Goal: Task Accomplishment & Management: Complete application form

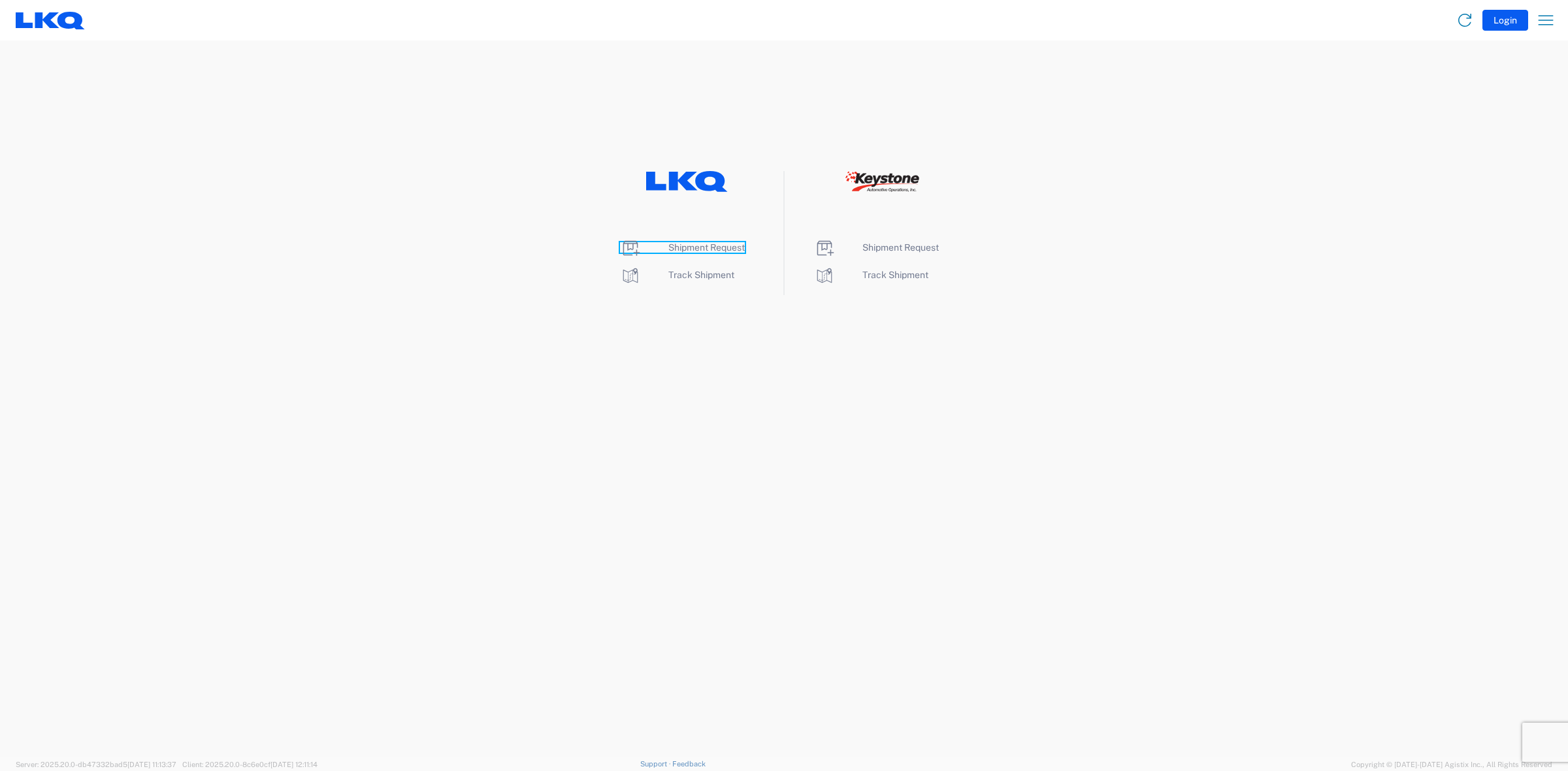
click at [712, 249] on span "Shipment Request" at bounding box center [707, 247] width 76 height 11
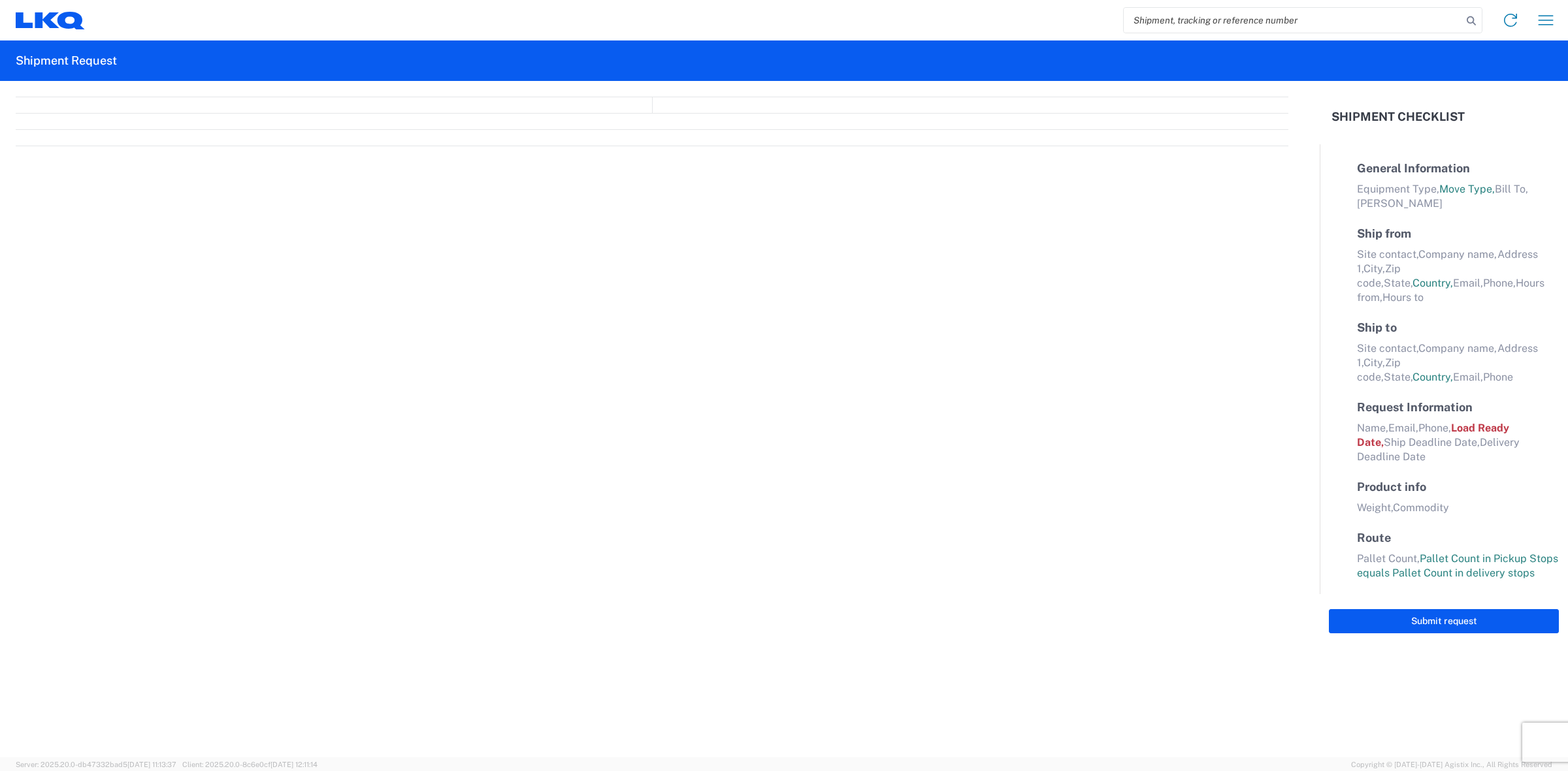
select select "FULL"
select select "LBS"
select select "IN"
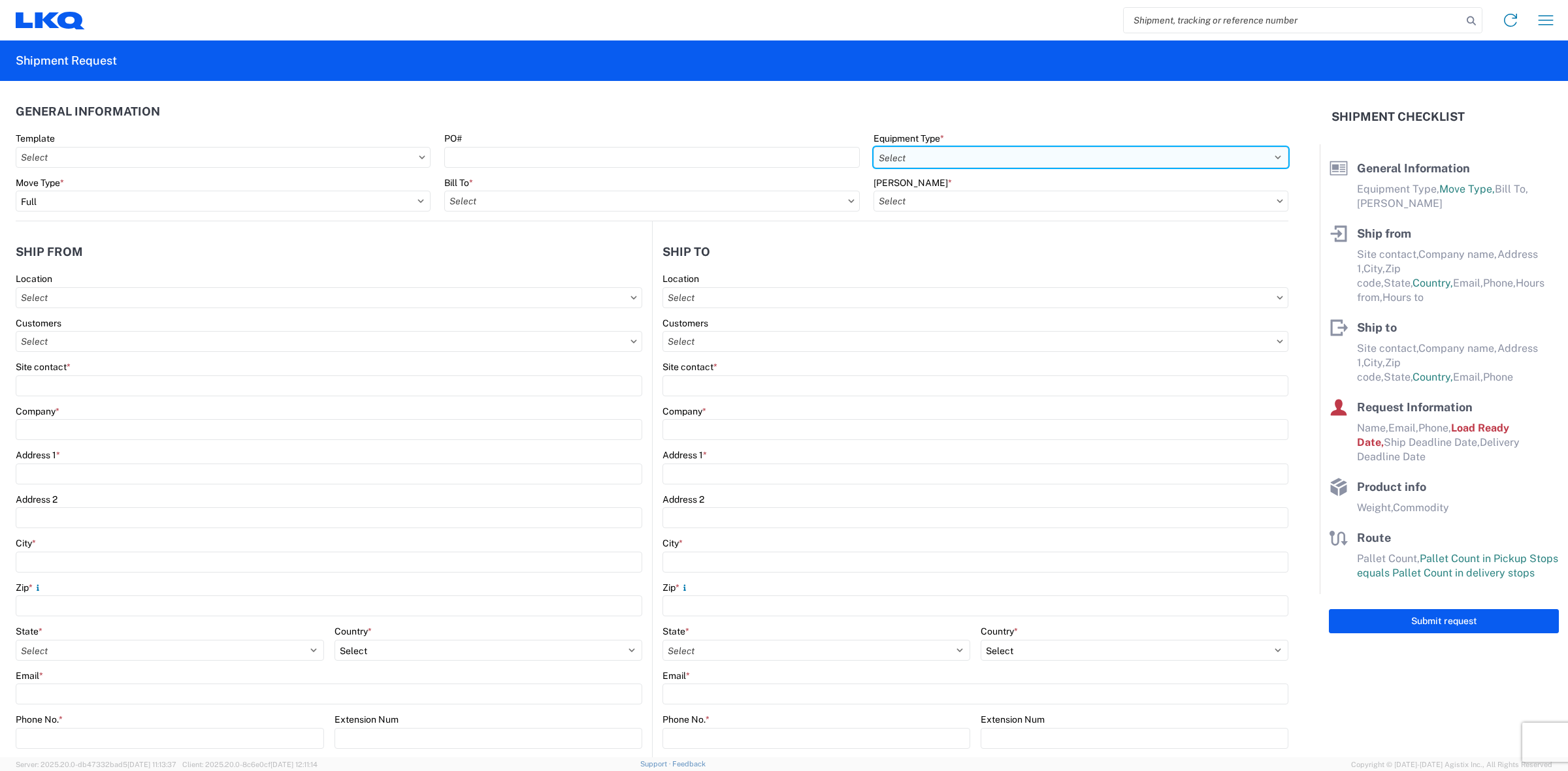
click at [968, 164] on select "Select 53’ Dry Van Flatbed Dropdeck (van) Lowboy (flatbed) Rail" at bounding box center [1081, 157] width 415 height 21
select select "STDV"
click at [874, 147] on select "Select 53’ Dry Van Flatbed Dropdeck (van) Lowboy (flatbed) Rail" at bounding box center [1081, 157] width 415 height 21
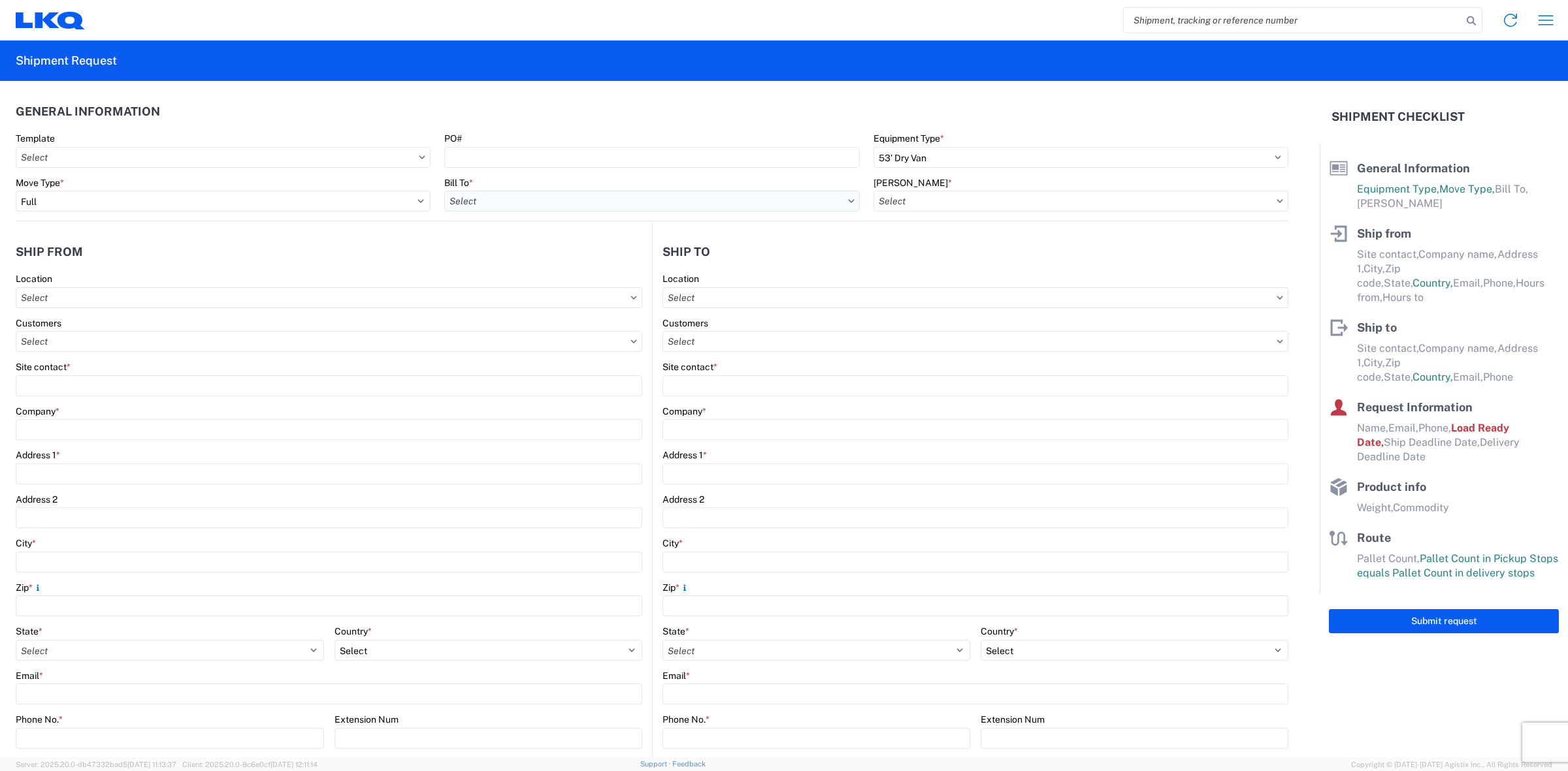
click at [504, 203] on input "text" at bounding box center [651, 200] width 415 height 21
type input "1760"
click at [523, 259] on div "1760 - LKQ Best Core" at bounding box center [558, 259] width 229 height 21
type input "1760 - LKQ Best Core"
click at [965, 203] on input "text" at bounding box center [1081, 200] width 415 height 21
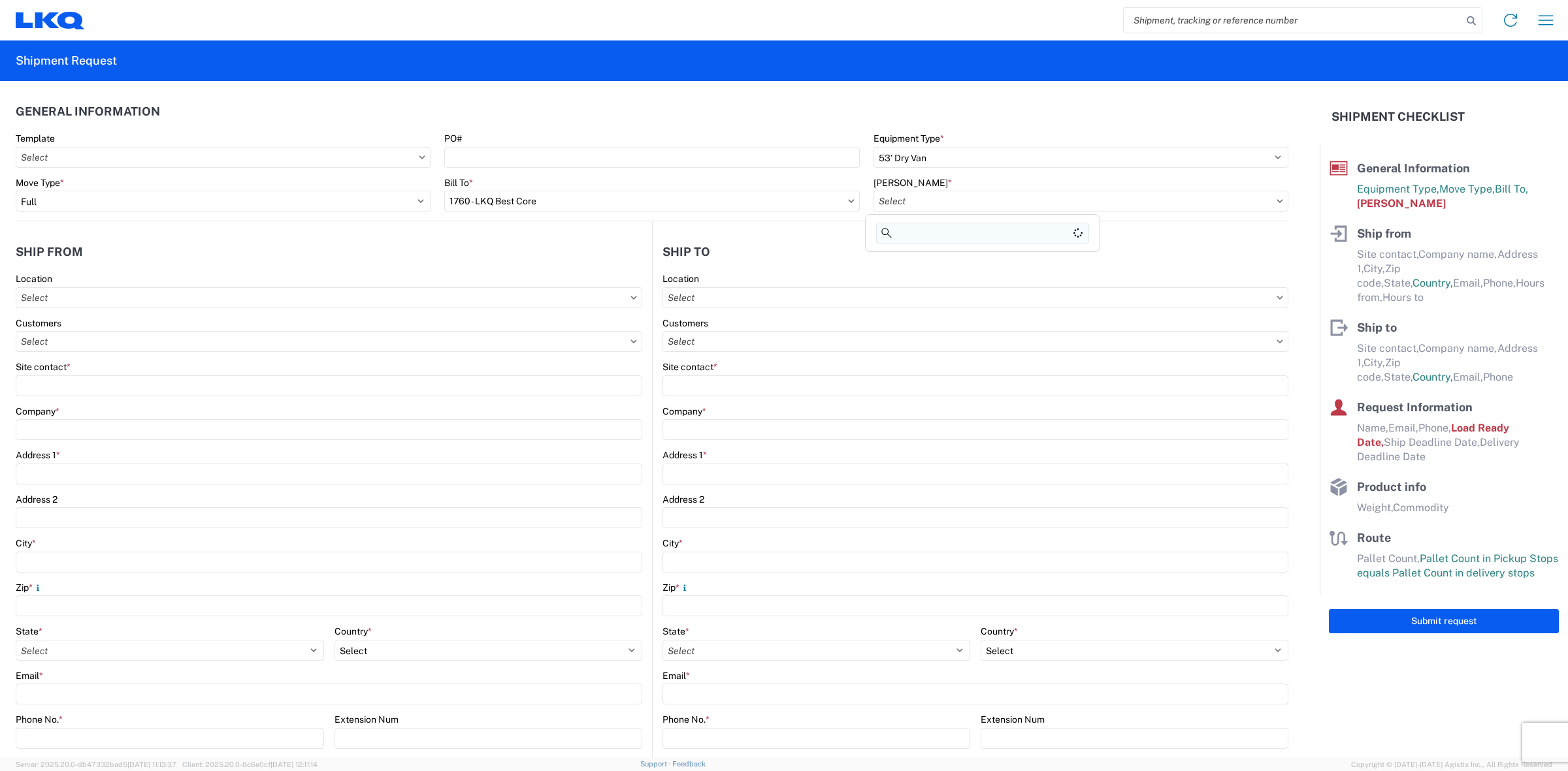
click at [965, 237] on input at bounding box center [983, 233] width 213 height 21
click at [971, 260] on div "1760-1300-50180-0000 - 1760 Freight In - Cores" at bounding box center [983, 259] width 229 height 21
type input "1760-1300-50180-0000 - 1760 Freight In - Cores"
click at [455, 302] on input "text" at bounding box center [329, 297] width 627 height 21
type input "1732"
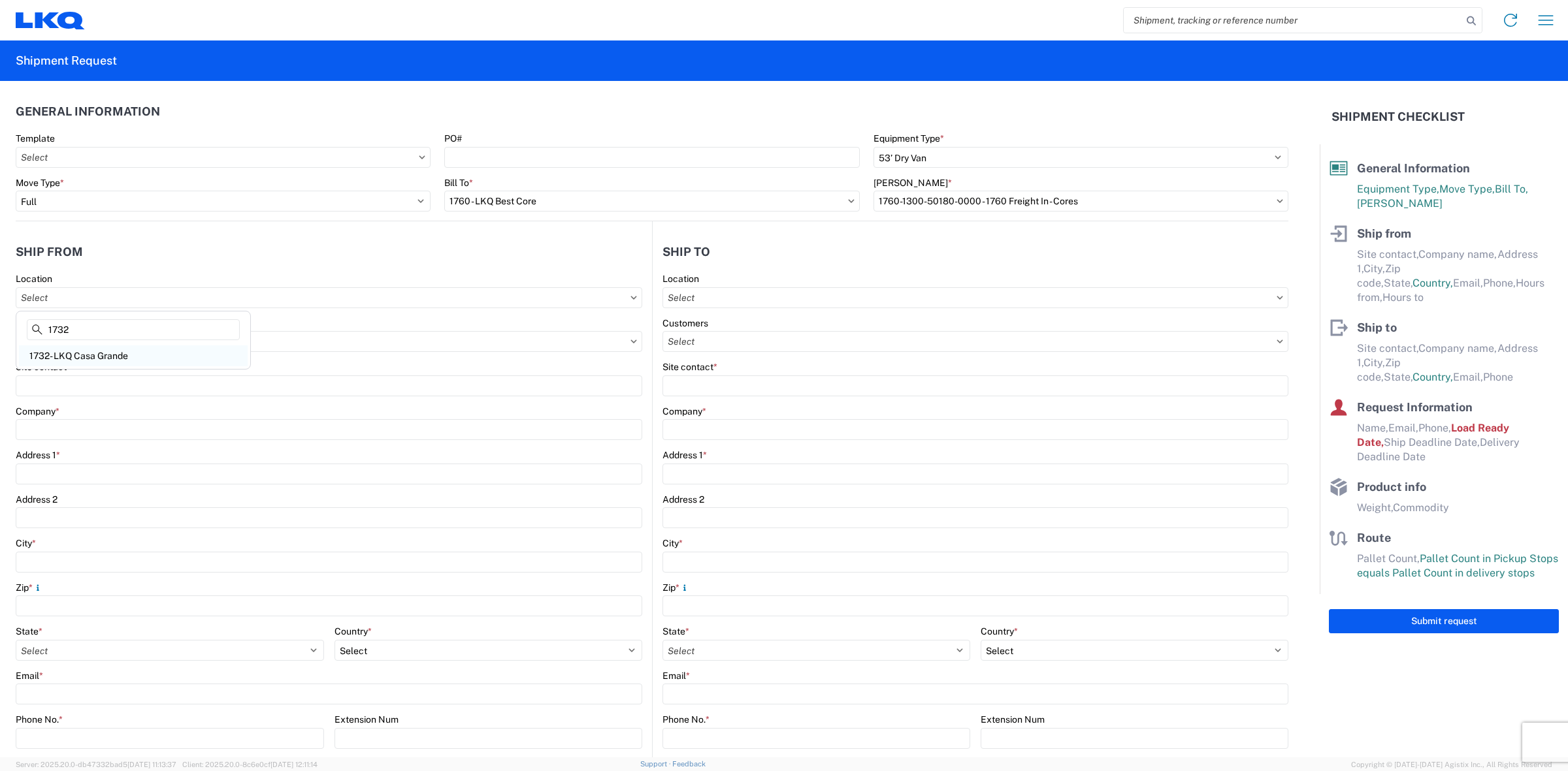
click at [122, 350] on div "1732- LKQ Casa Grande" at bounding box center [133, 356] width 229 height 21
type input "1732- LKQ Casa Grande"
type input "LKQ Corporation"
type input "[STREET_ADDRESS][PERSON_NAME]"
type input "Casa Grande"
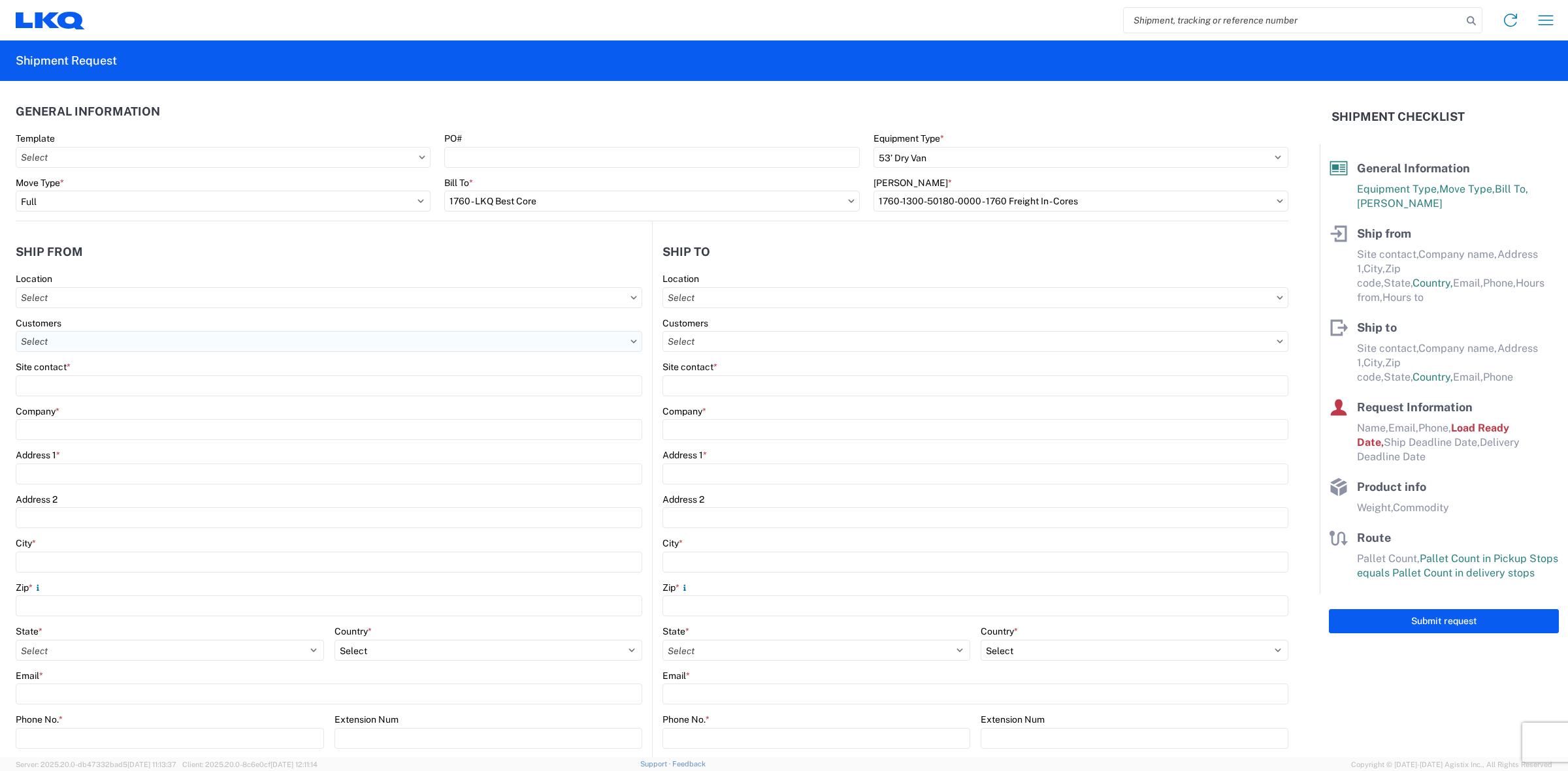
type input "85193"
select select "AZ"
select select "US"
type input "[PHONE_NUMBER]"
type input "00:00"
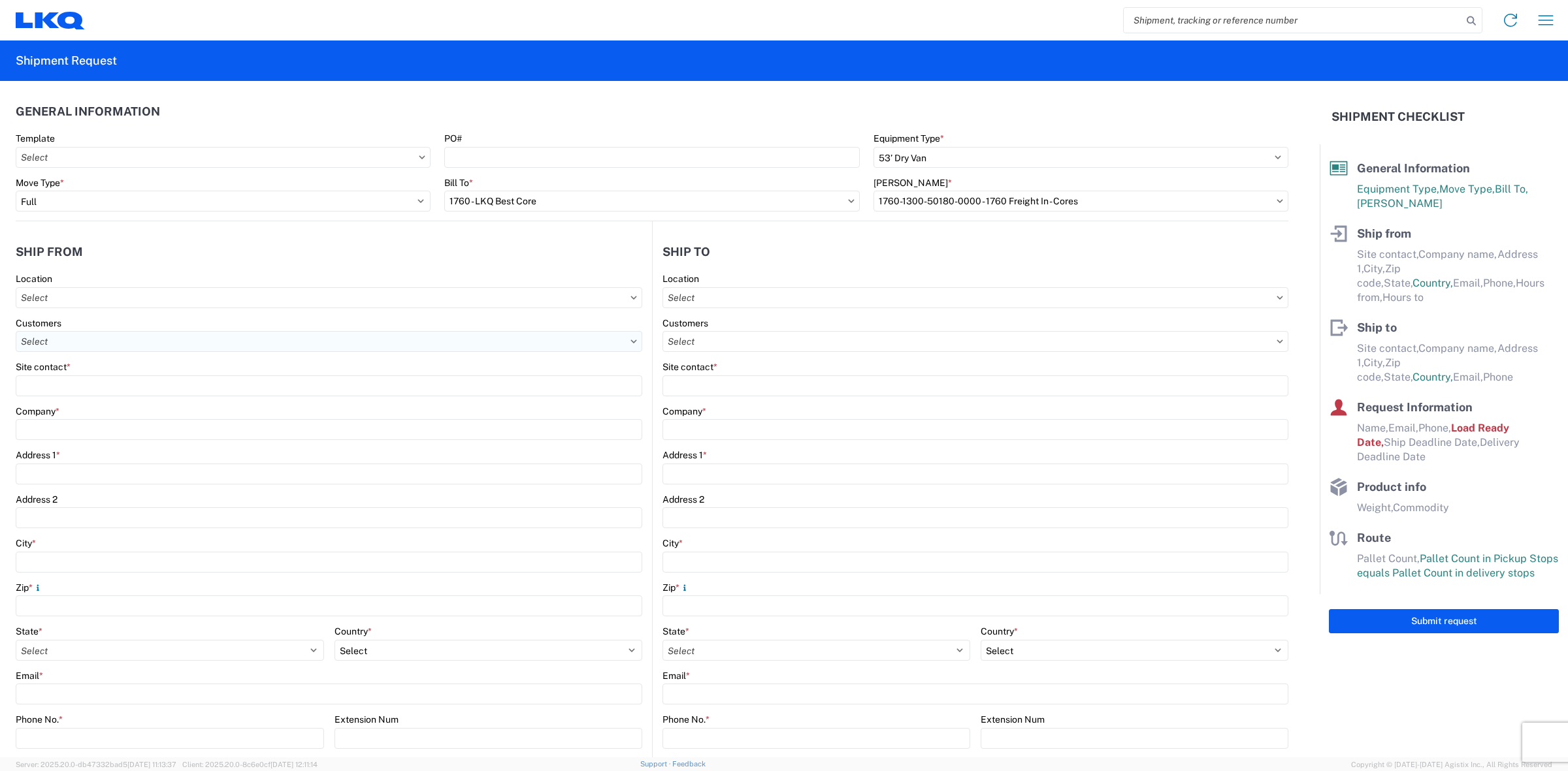
type input "00:00"
click at [127, 347] on input "text" at bounding box center [329, 341] width 627 height 21
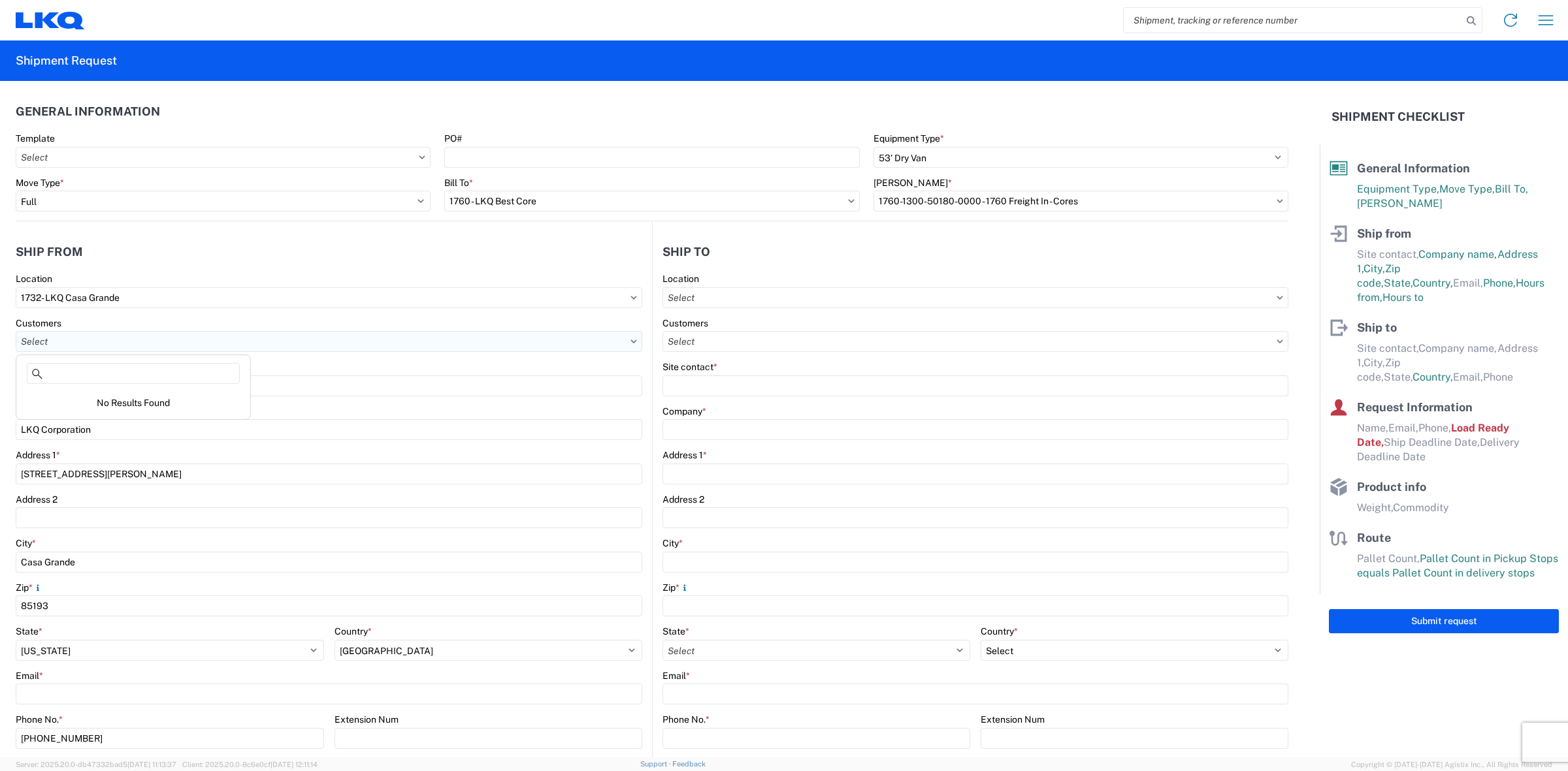
scroll to position [54, 0]
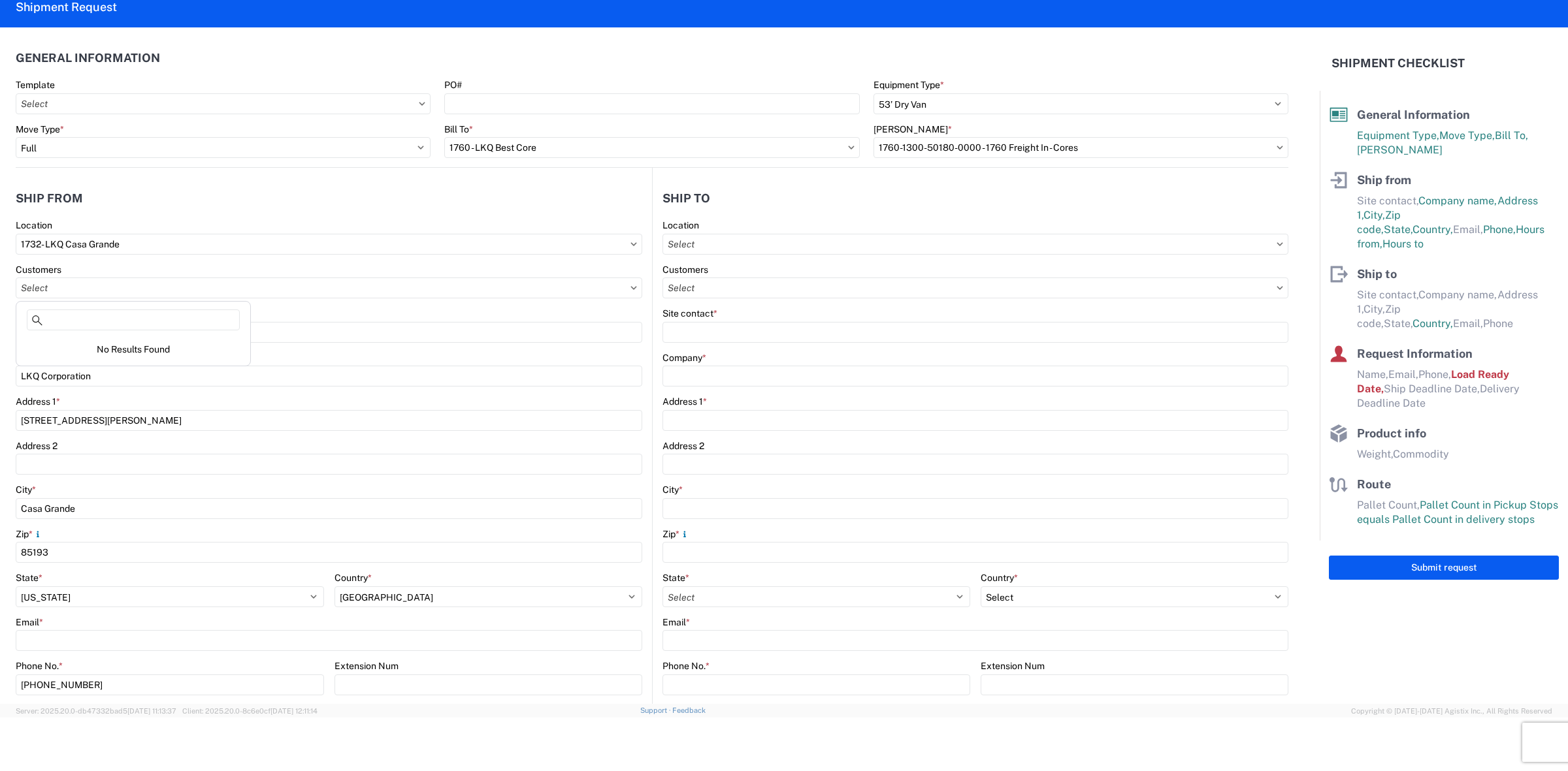
click at [383, 362] on div "Company *" at bounding box center [329, 358] width 627 height 11
click at [201, 315] on div "Site contact *" at bounding box center [329, 313] width 627 height 11
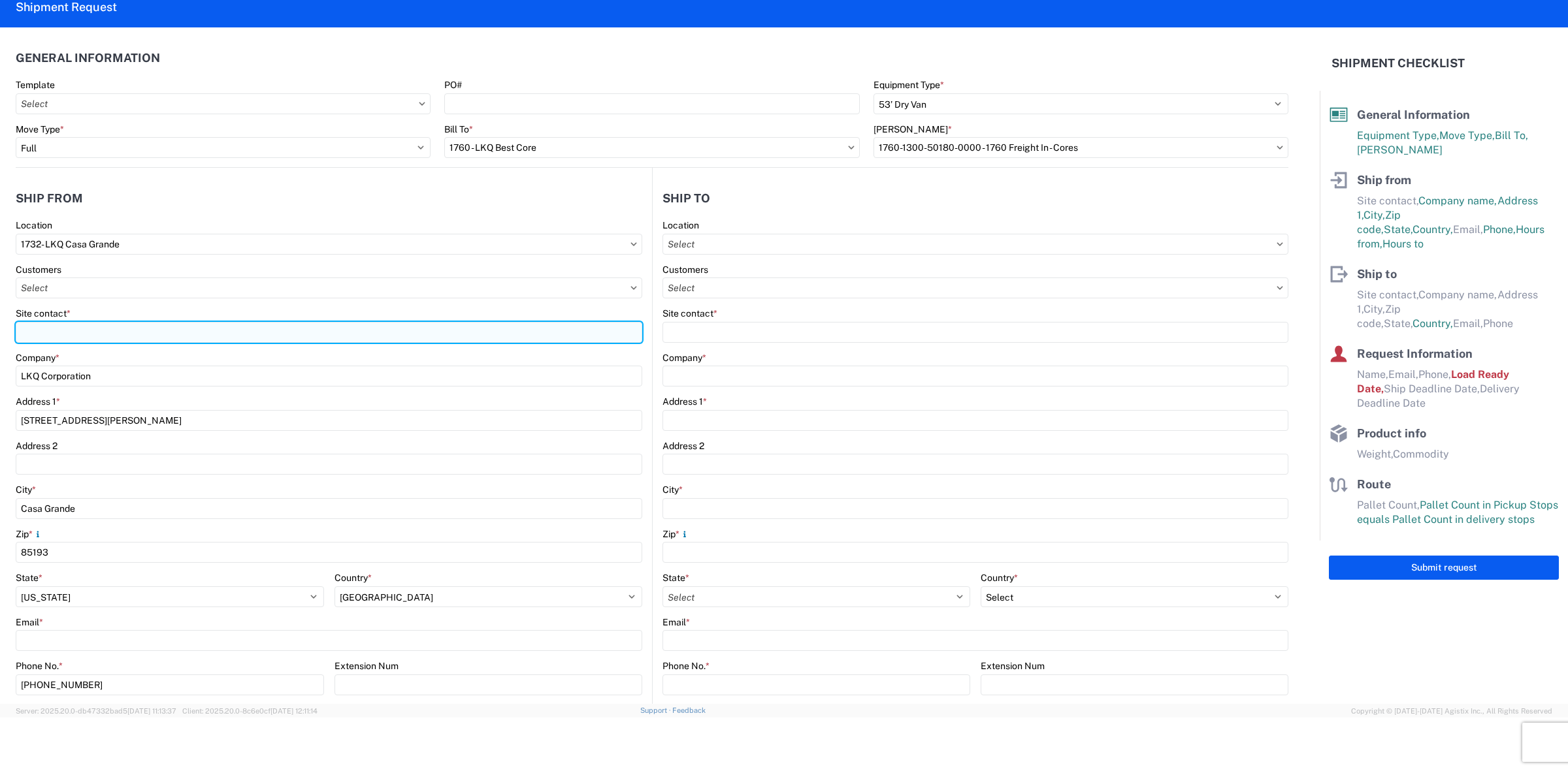
click at [289, 338] on input "Site contact *" at bounding box center [329, 332] width 627 height 21
type input "[PERSON_NAME]"
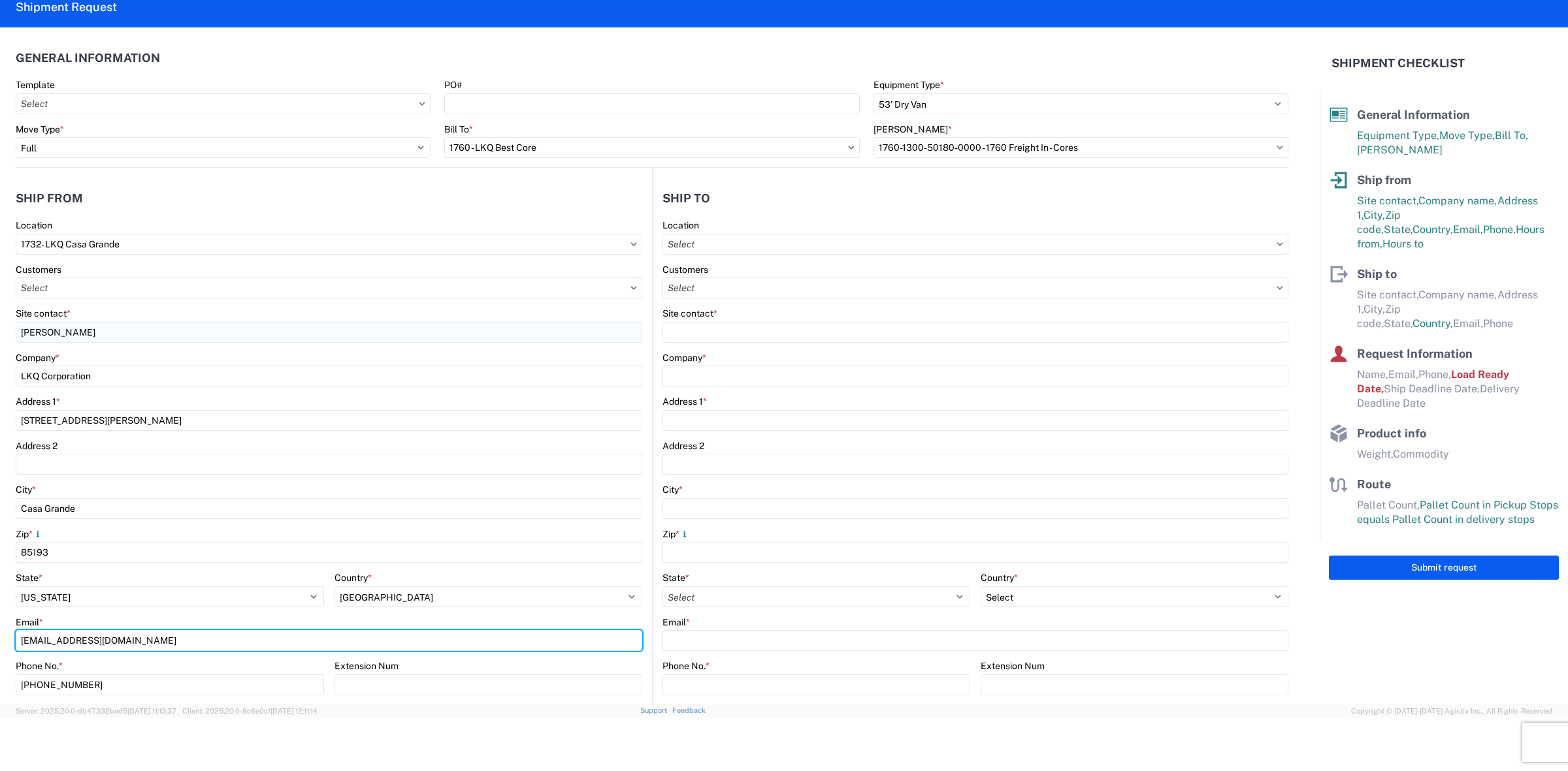
type input "[EMAIL_ADDRESS][DOMAIN_NAME]"
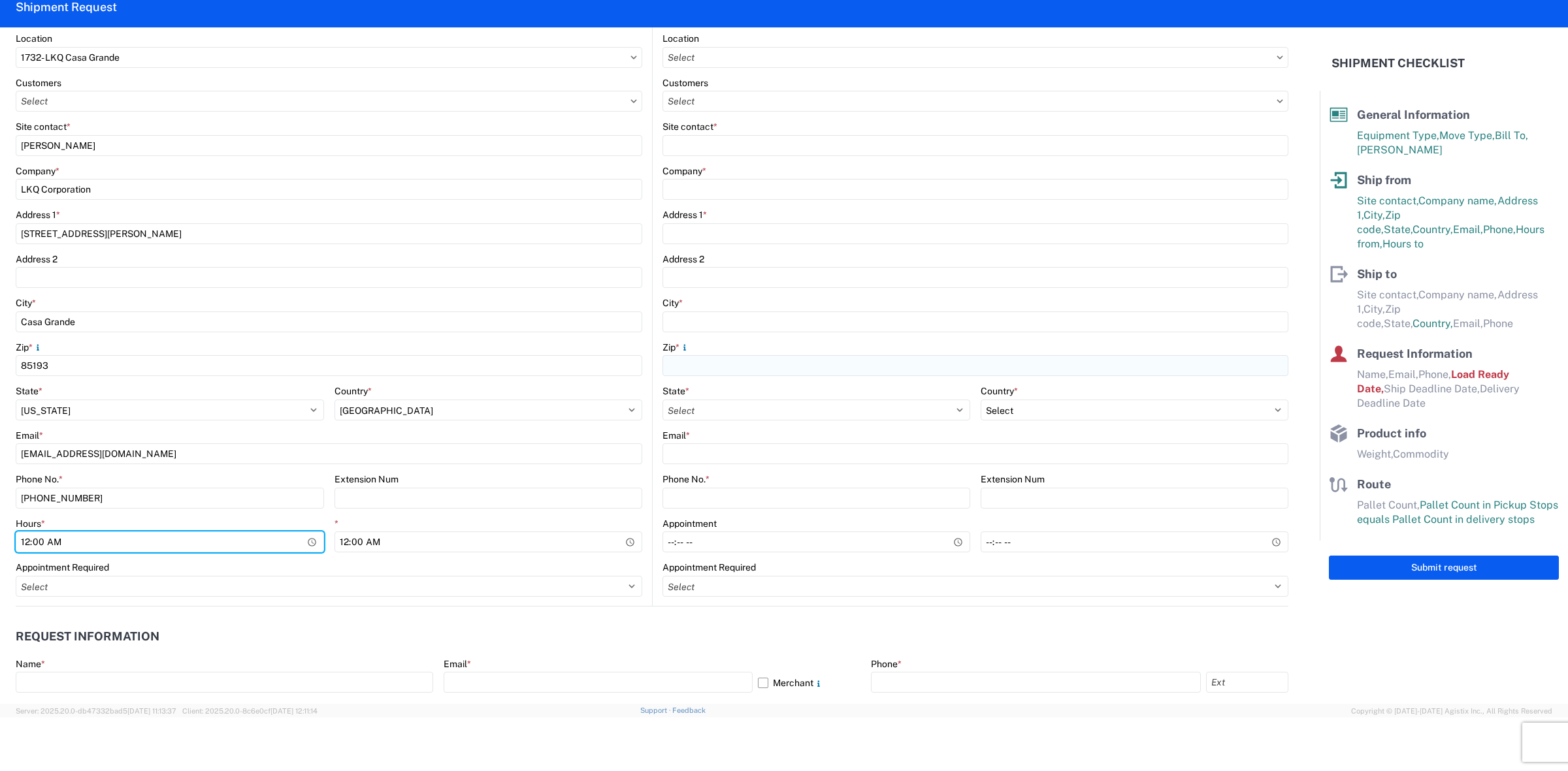
scroll to position [0, 0]
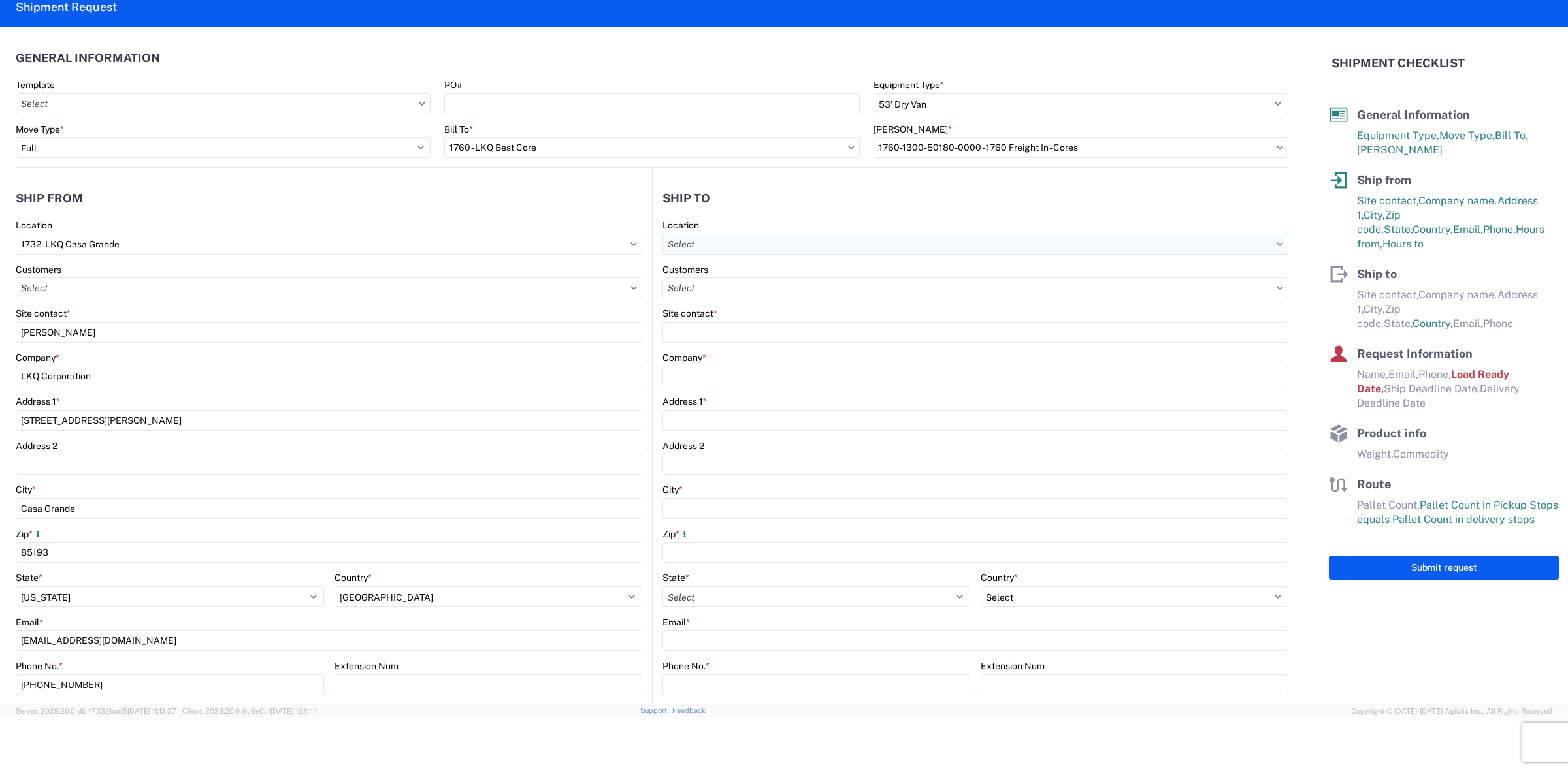
drag, startPoint x: 812, startPoint y: 265, endPoint x: 809, endPoint y: 253, distance: 12.4
click at [810, 264] on div "Customers" at bounding box center [976, 269] width 626 height 11
click at [809, 249] on input "text" at bounding box center [976, 244] width 626 height 21
type input "1760"
click at [772, 295] on div "1760 - LKQ Best Core" at bounding box center [774, 302] width 229 height 21
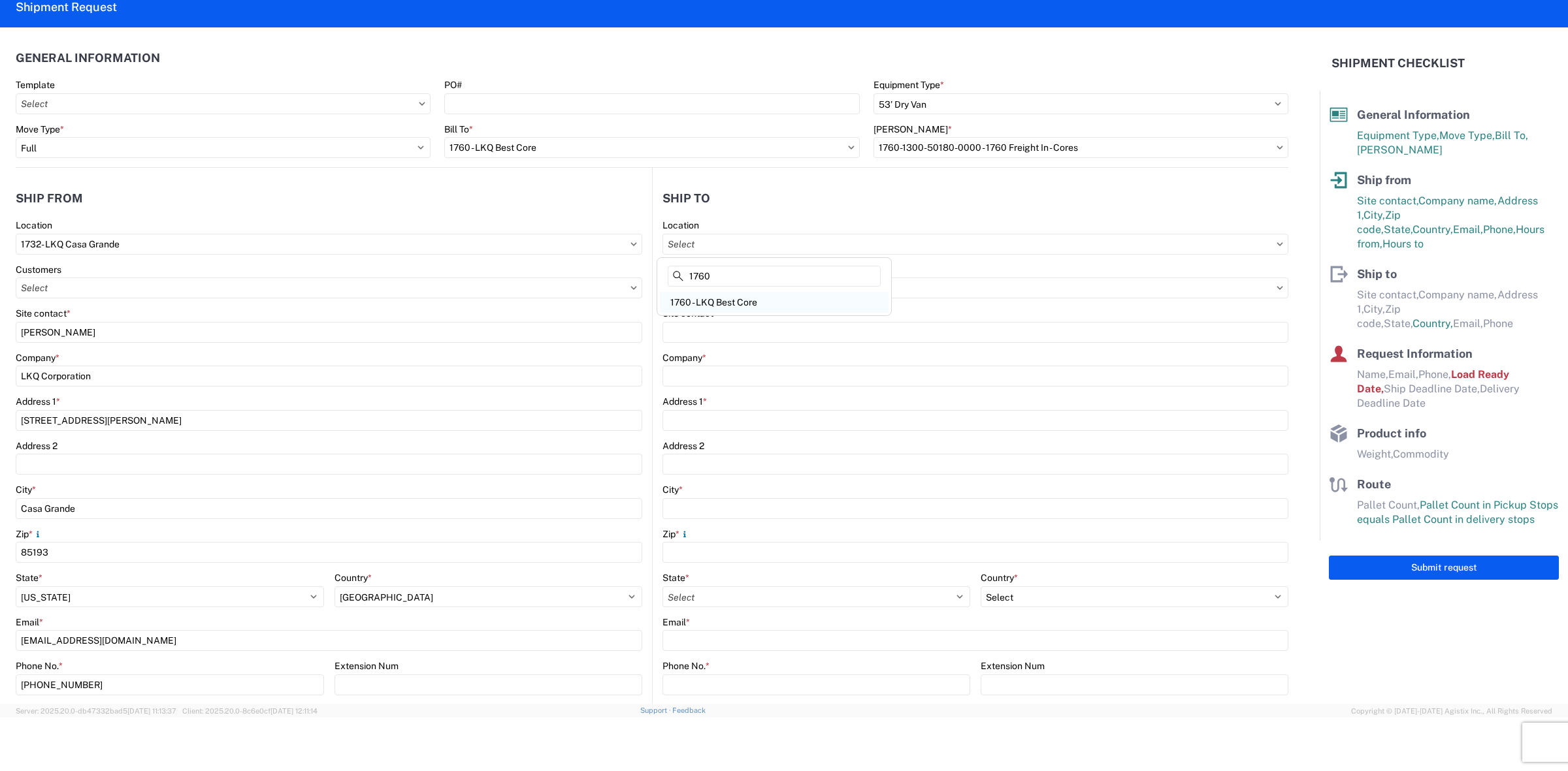
type input "1760 - LKQ Best Core"
type input "LKQ Corporation"
type input "[STREET_ADDRESS]"
type input "[GEOGRAPHIC_DATA]"
type input "77038"
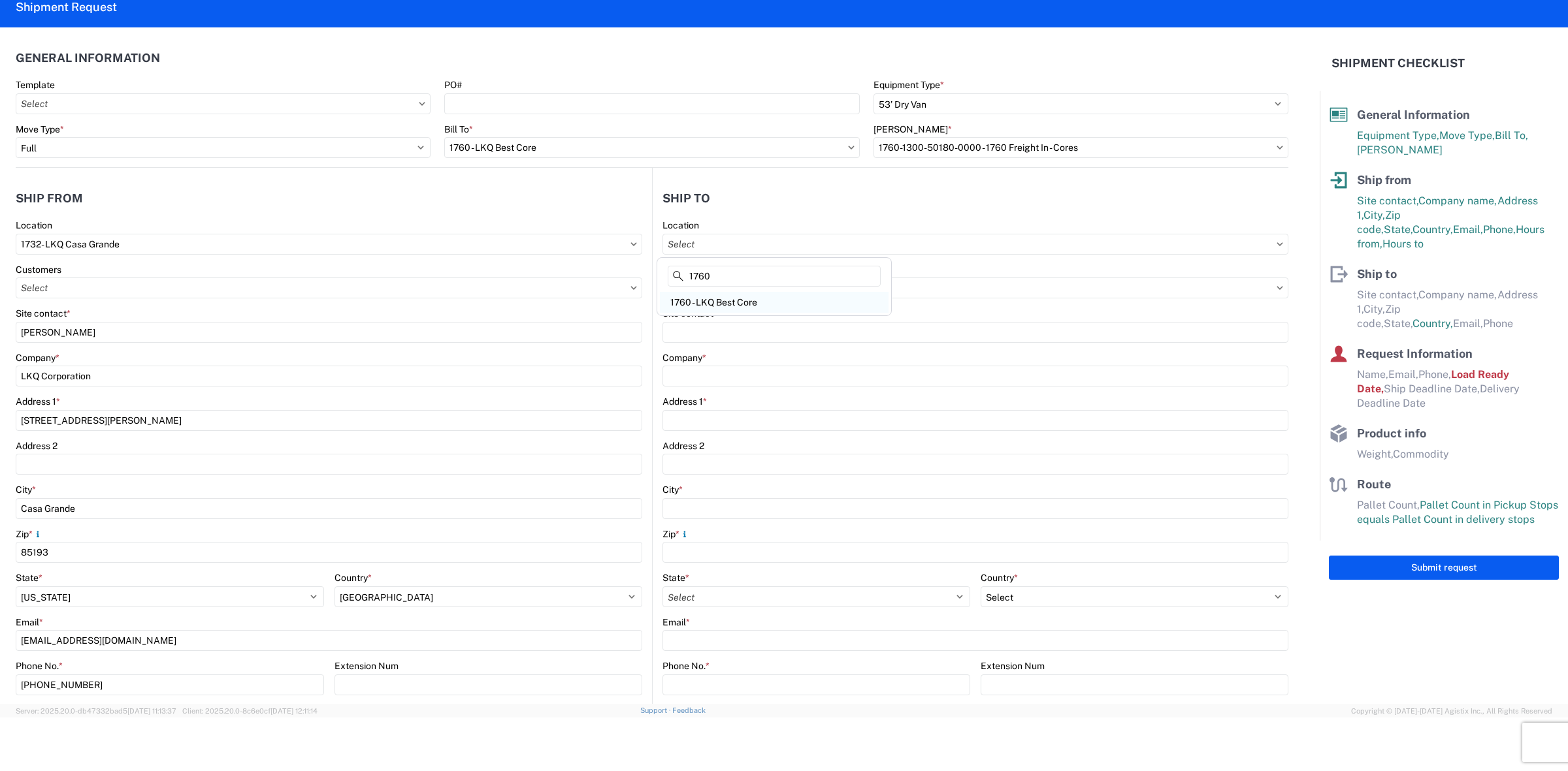
select select "US"
type input "[PHONE_NUMBER]"
select select
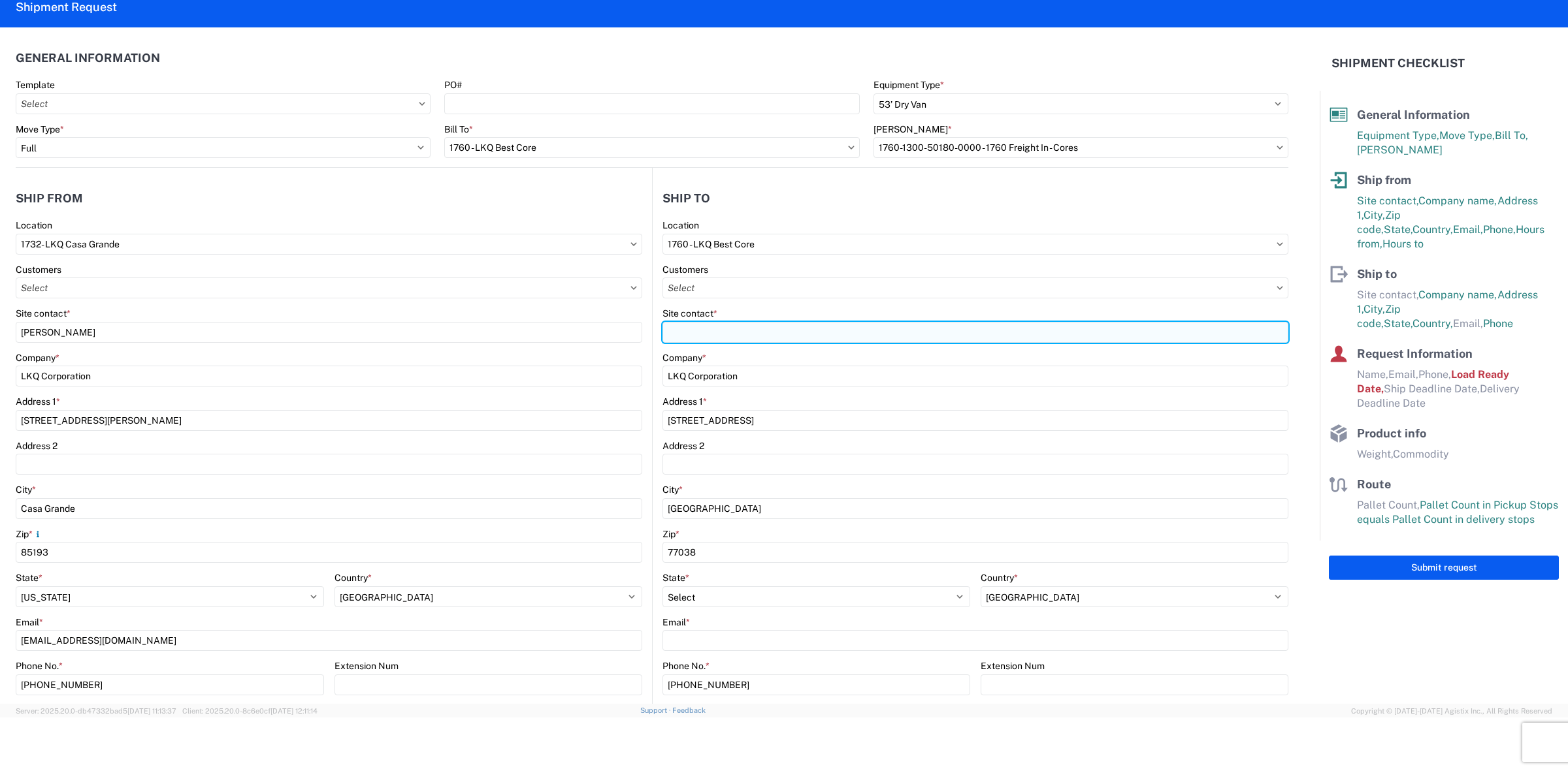
click at [753, 328] on input "Site contact *" at bounding box center [976, 332] width 626 height 21
type input "R"
type input "[PERSON_NAME]"
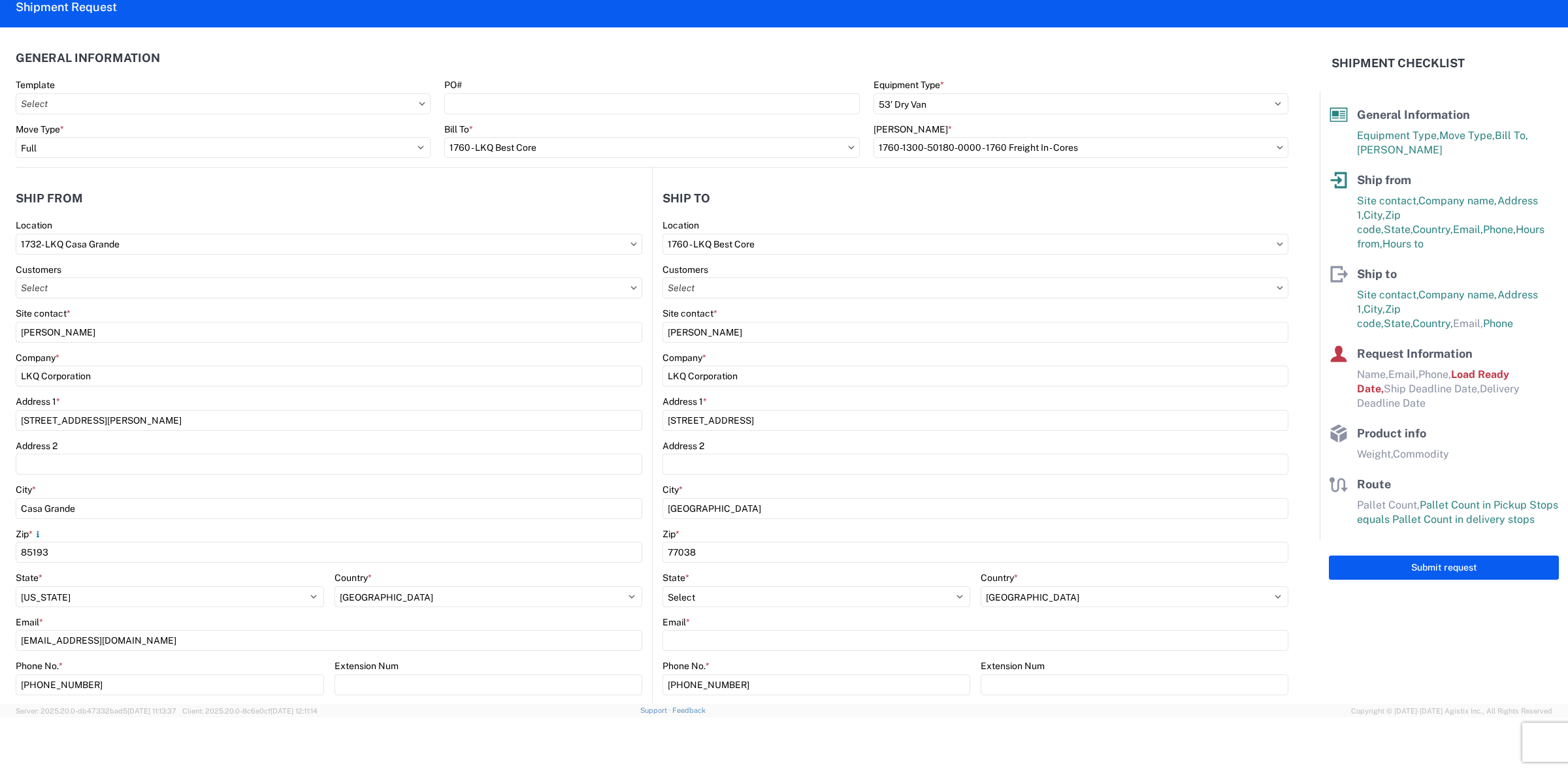
click at [652, 606] on agx-shipment-stop-widget-v2 "Ship to 1760 Location 1760 - LKQ Best Core Customers Site contact * [PERSON_NAM…" at bounding box center [970, 481] width 636 height 626
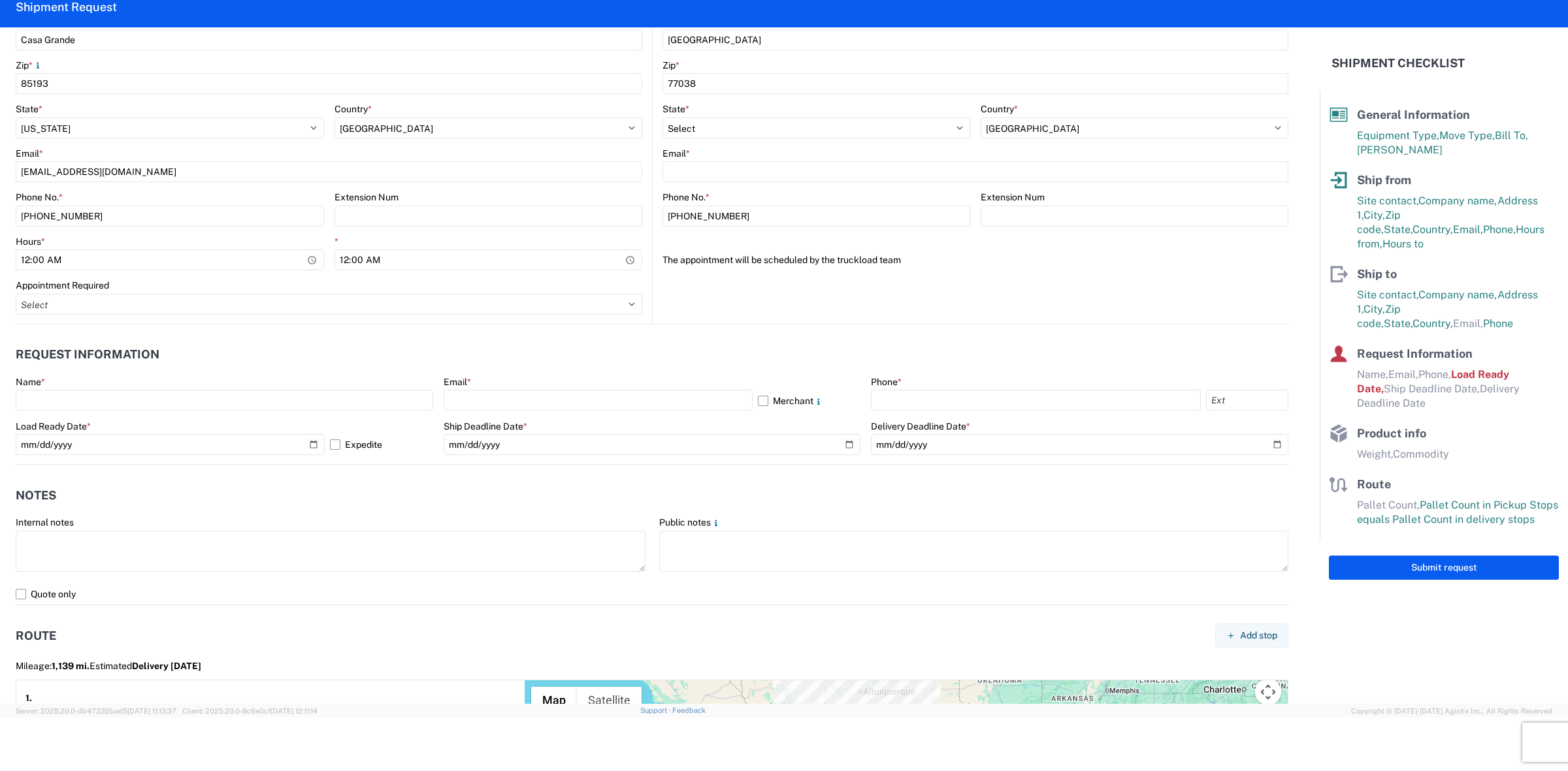
scroll to position [408, 0]
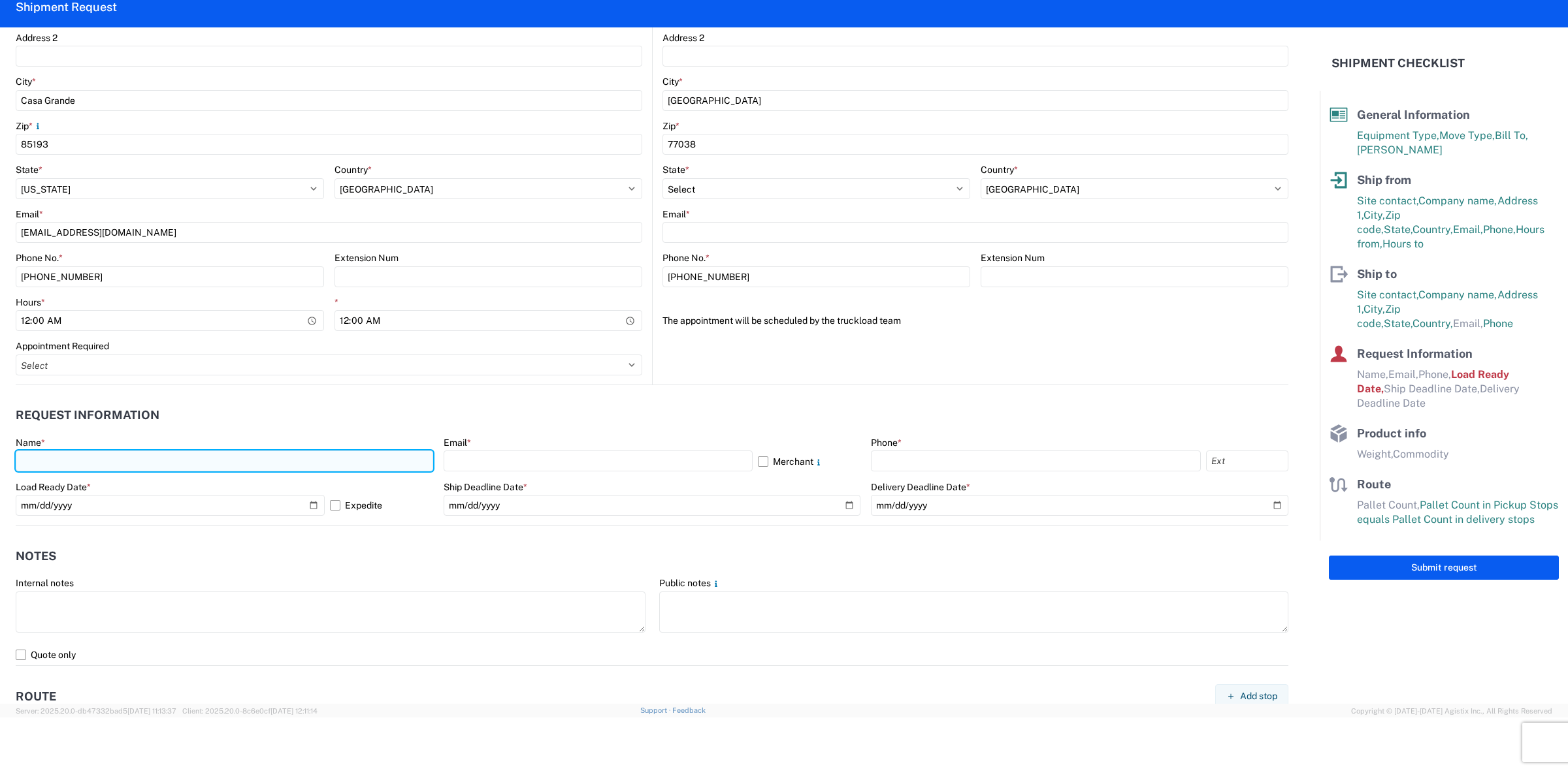
click at [299, 459] on input "text" at bounding box center [224, 461] width 418 height 21
type input "[PERSON_NAME]"
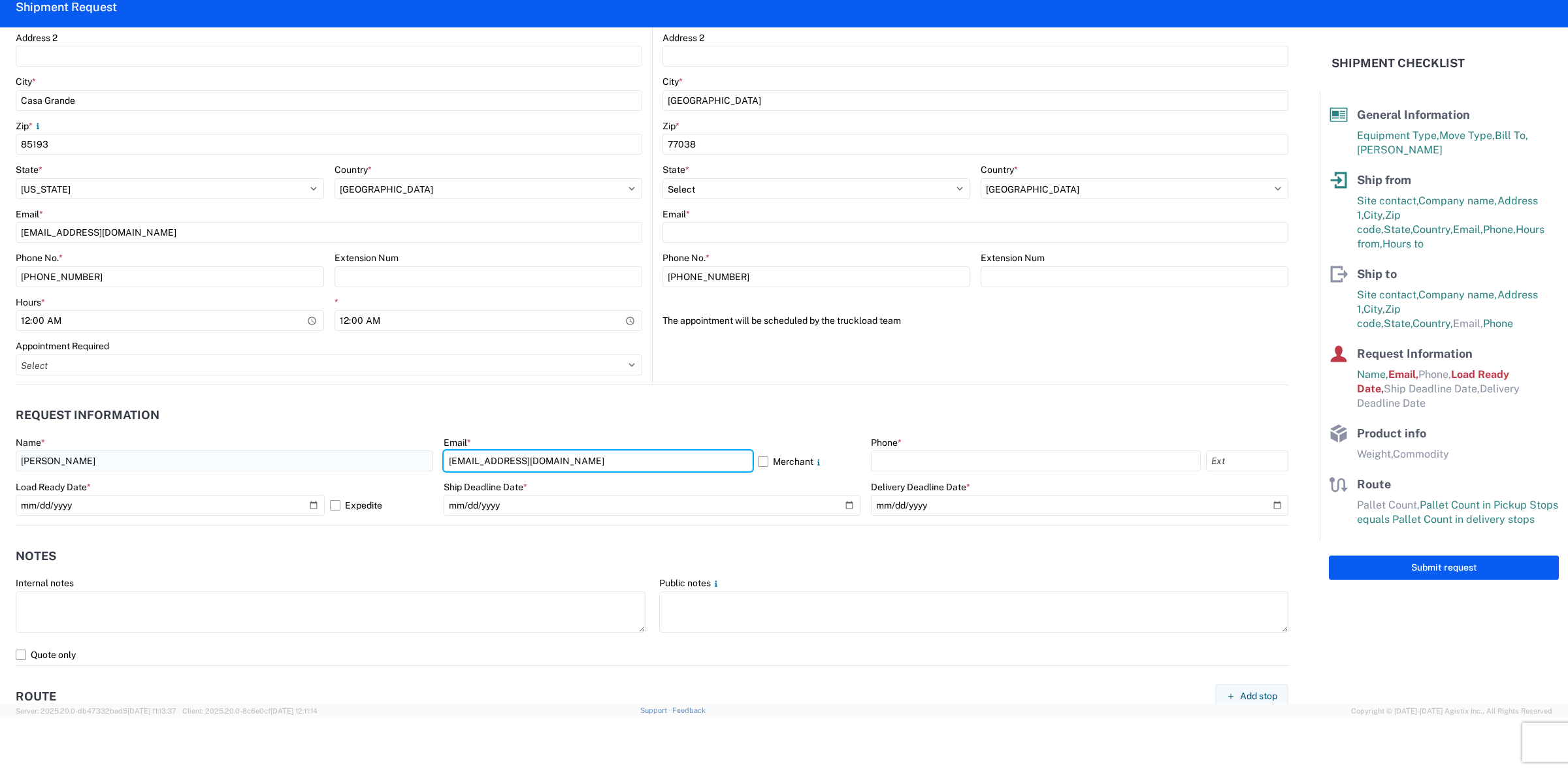
type input "[EMAIL_ADDRESS][DOMAIN_NAME]"
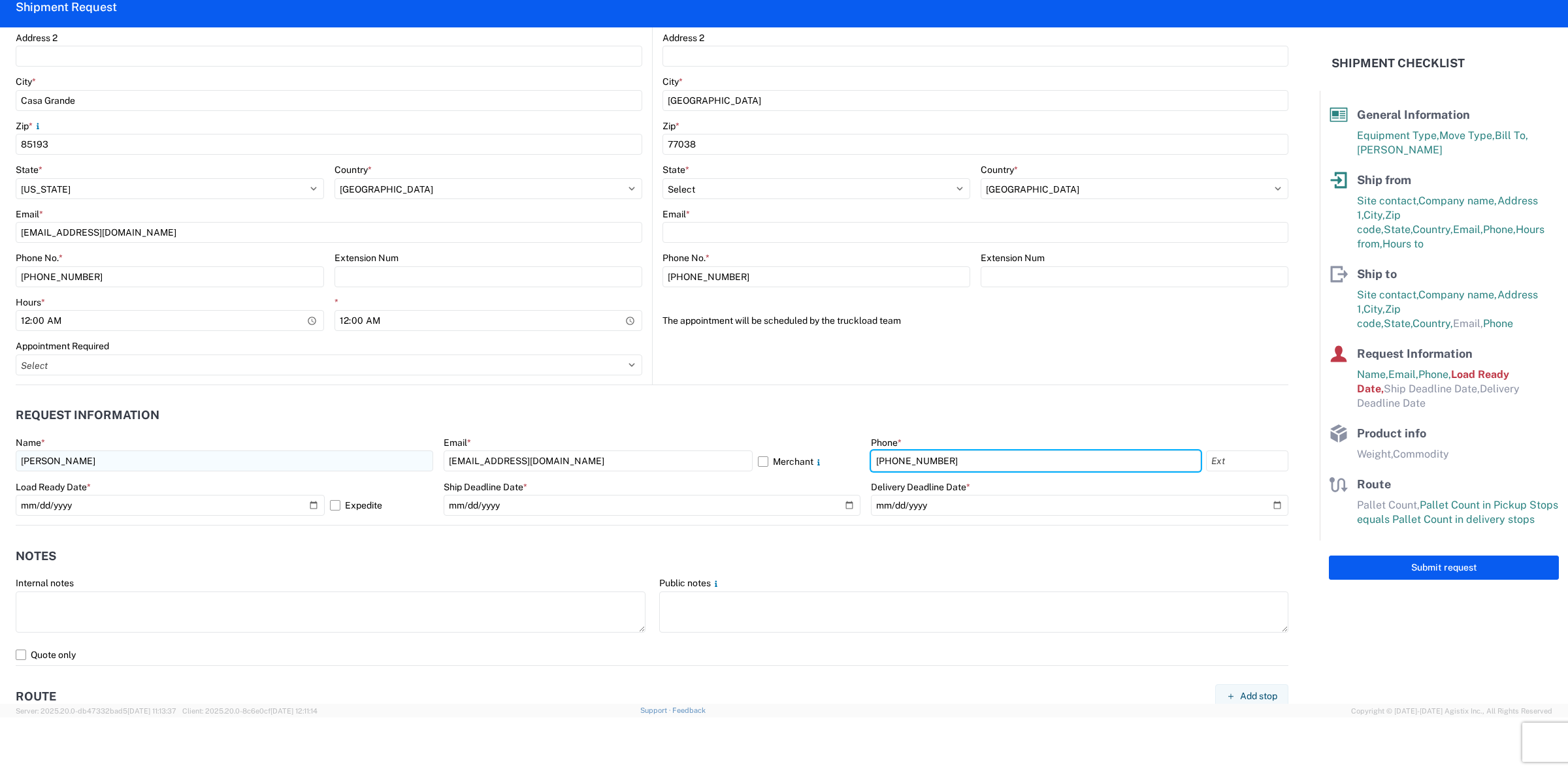
type input "[PHONE_NUMBER]"
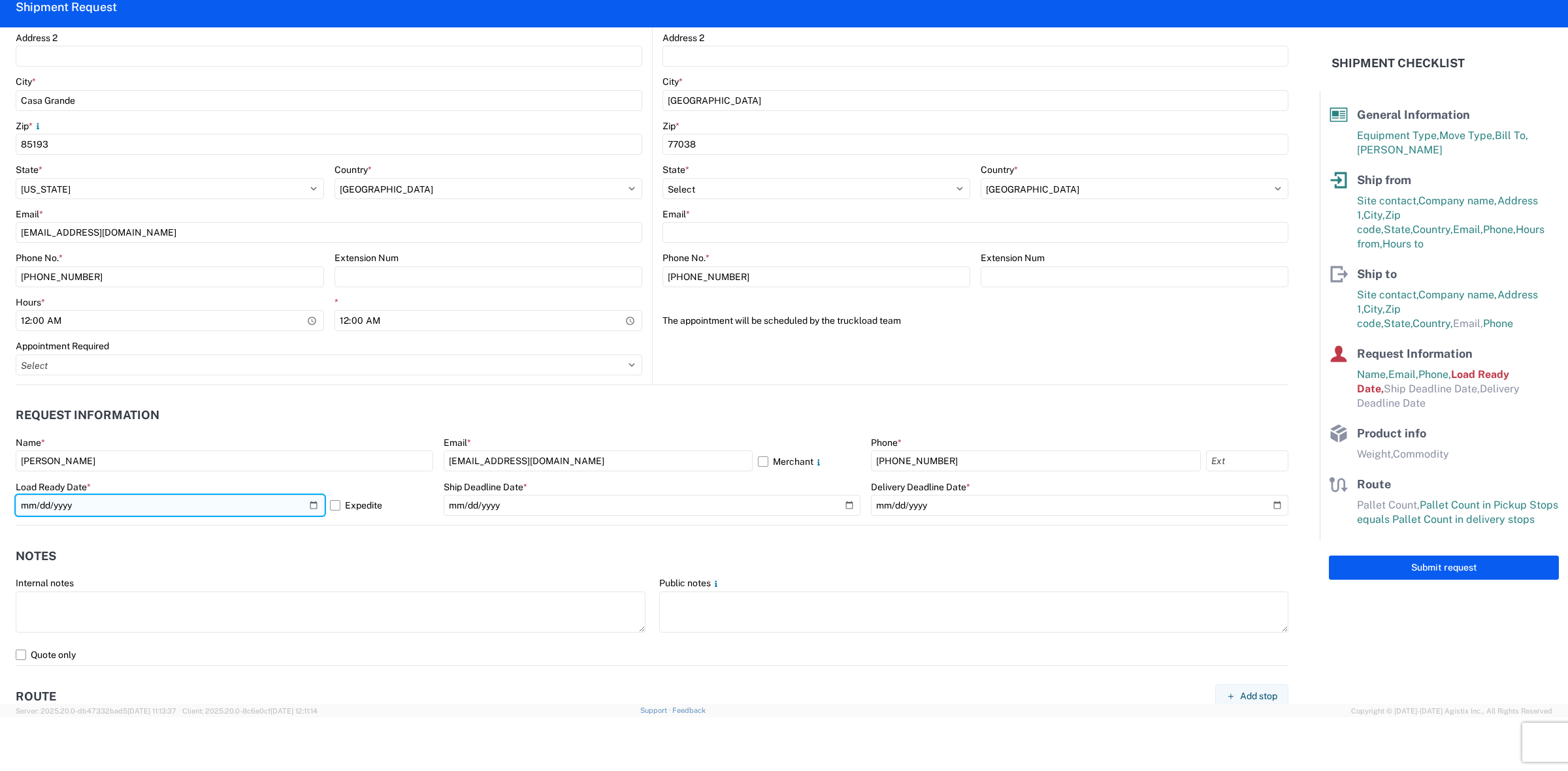
click at [313, 507] on input "[DATE]" at bounding box center [170, 505] width 309 height 21
type input "[DATE]"
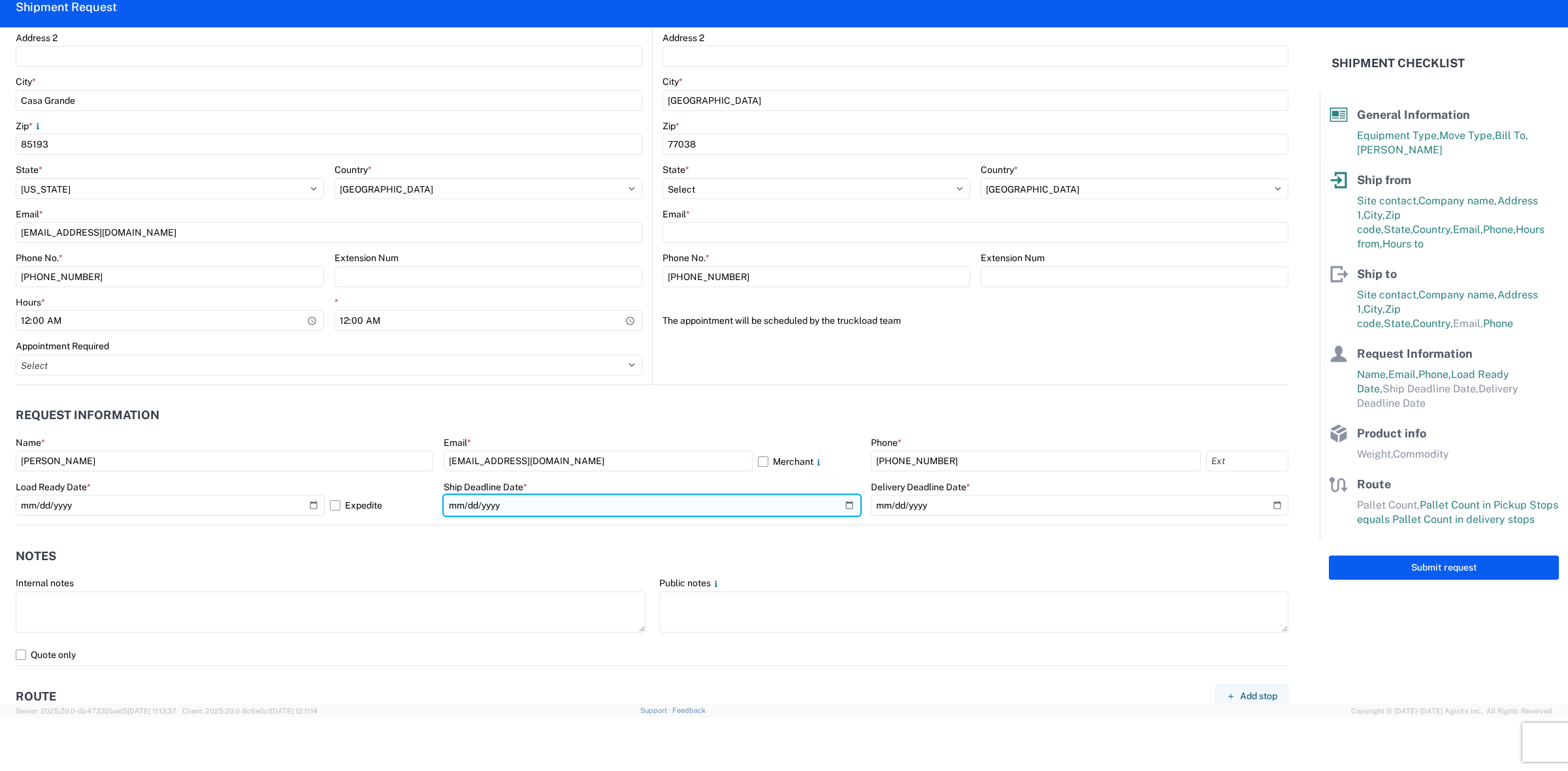
click at [541, 500] on input "date" at bounding box center [652, 505] width 418 height 21
click at [840, 504] on input "date" at bounding box center [652, 505] width 418 height 21
type input "[DATE]"
click at [1075, 493] on div "Delivery Deadline Date *" at bounding box center [1079, 499] width 418 height 35
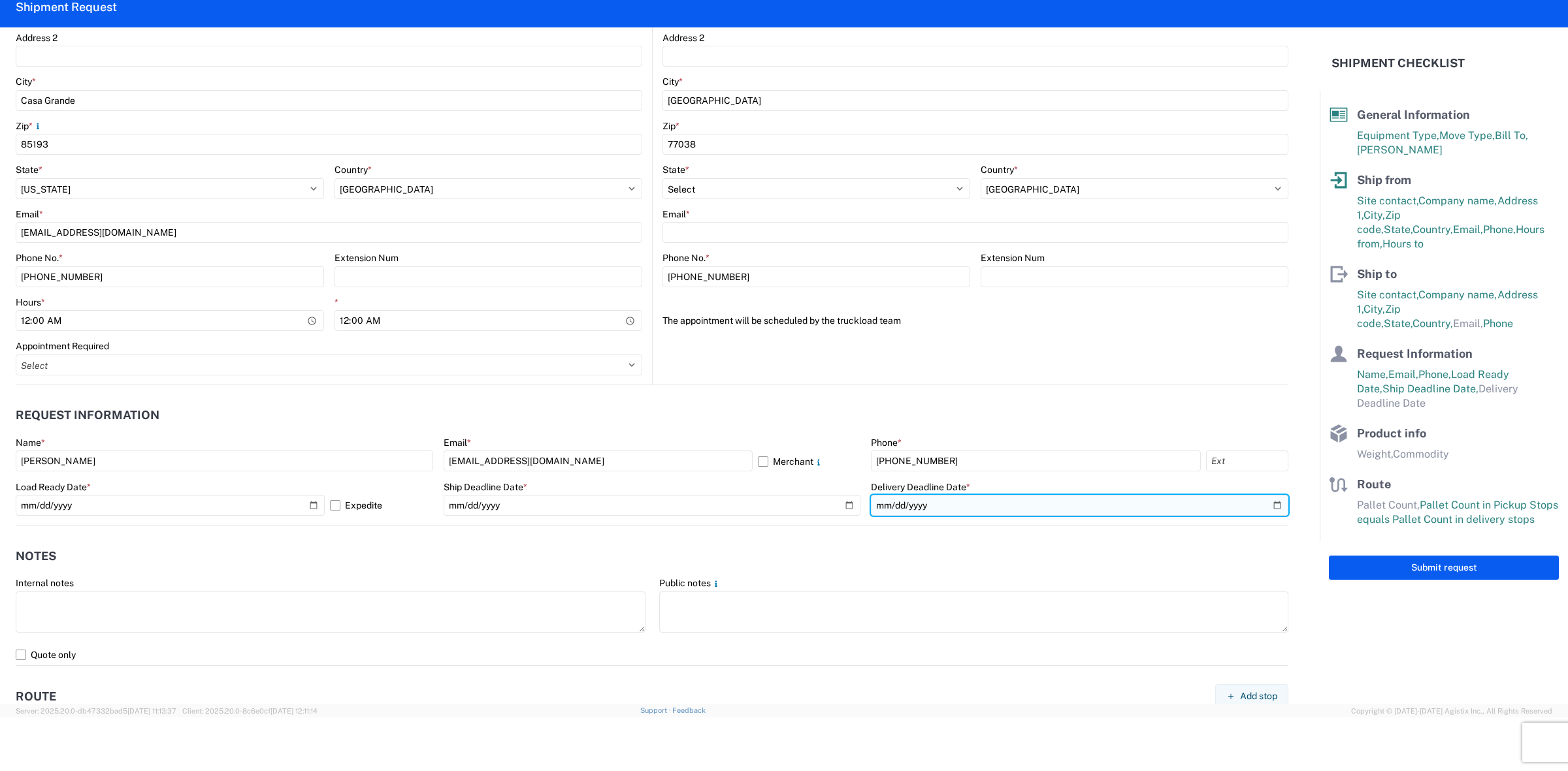
click at [1257, 509] on input "date" at bounding box center [1079, 505] width 418 height 21
click at [1262, 504] on input "date" at bounding box center [1079, 505] width 418 height 21
type input "[DATE]"
click at [835, 562] on header "Notes" at bounding box center [652, 555] width 1273 height 29
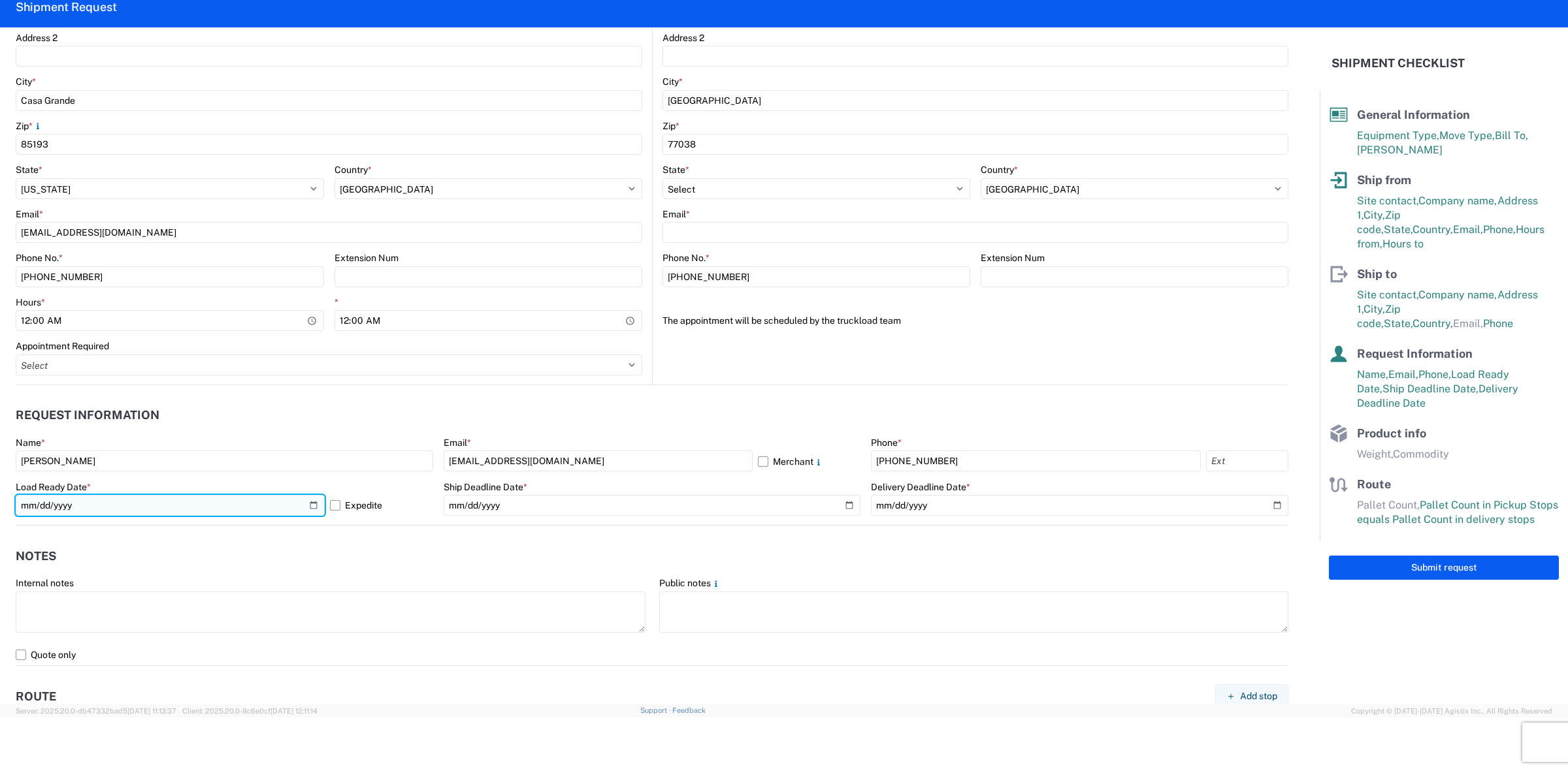
click at [309, 503] on input "[DATE]" at bounding box center [170, 505] width 309 height 21
type input "[DATE]"
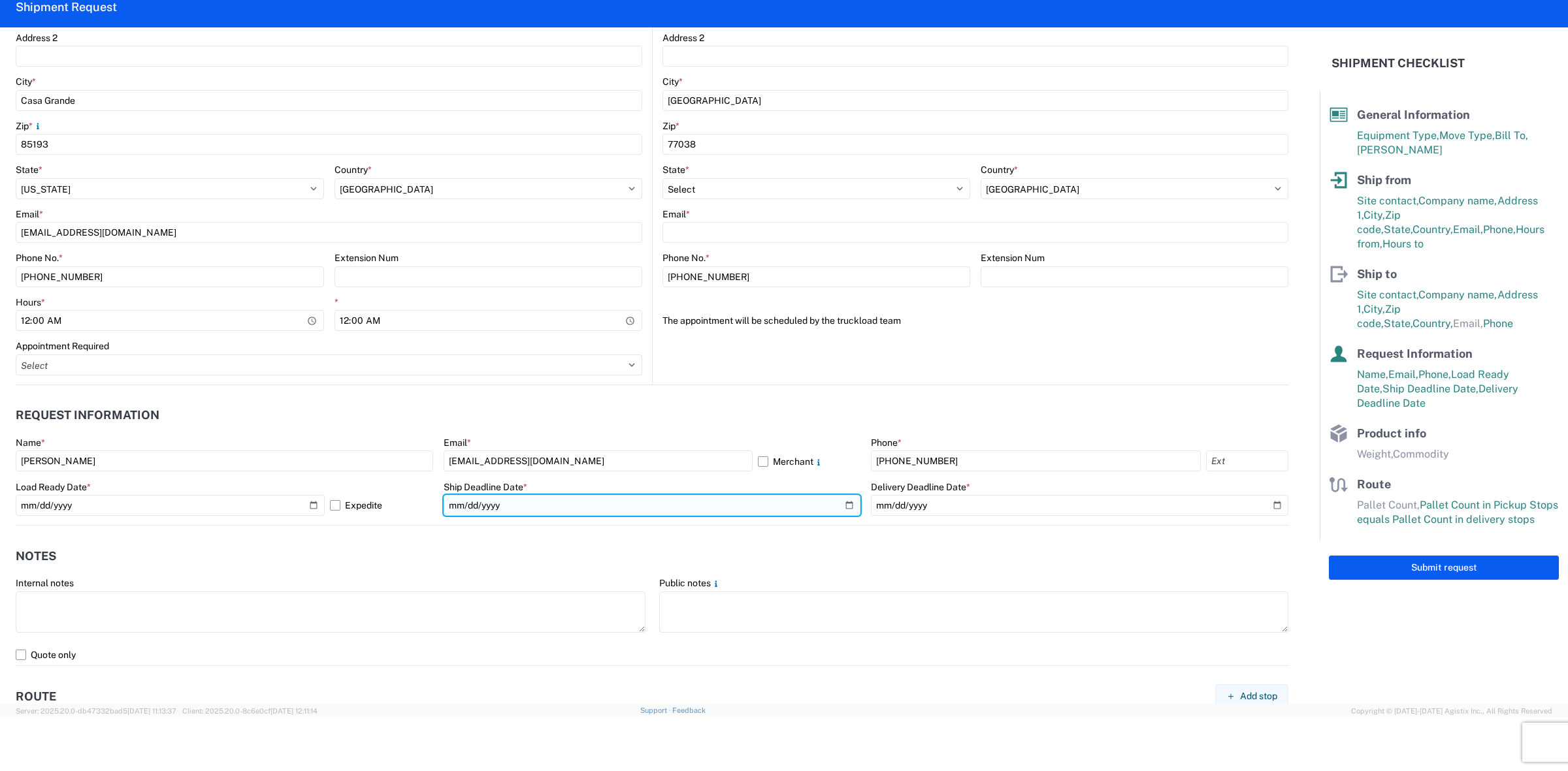
click at [843, 507] on input "[DATE]" at bounding box center [652, 505] width 418 height 21
type input "[DATE]"
click at [598, 553] on header "Notes" at bounding box center [652, 555] width 1273 height 29
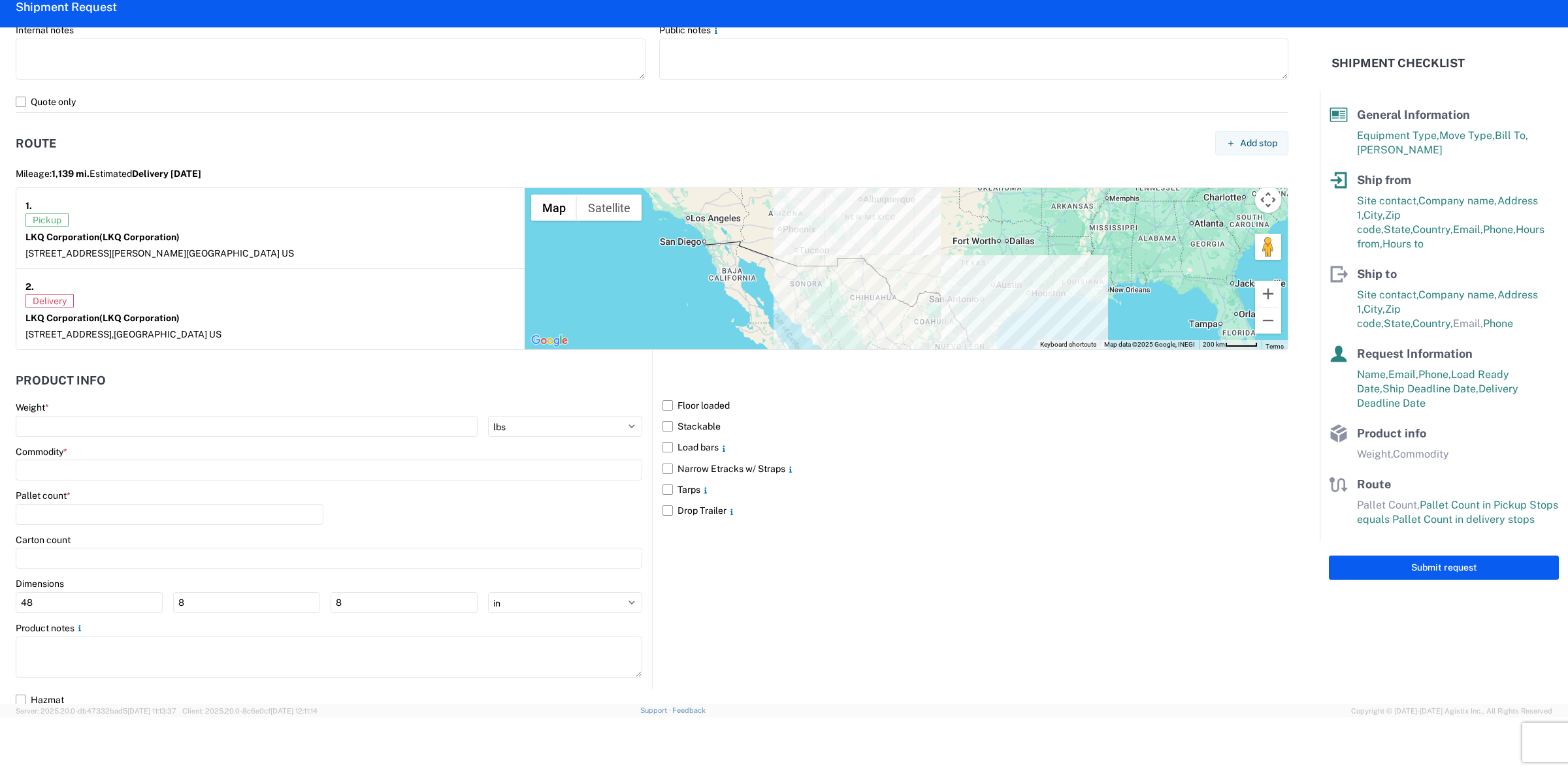
scroll to position [969, 0]
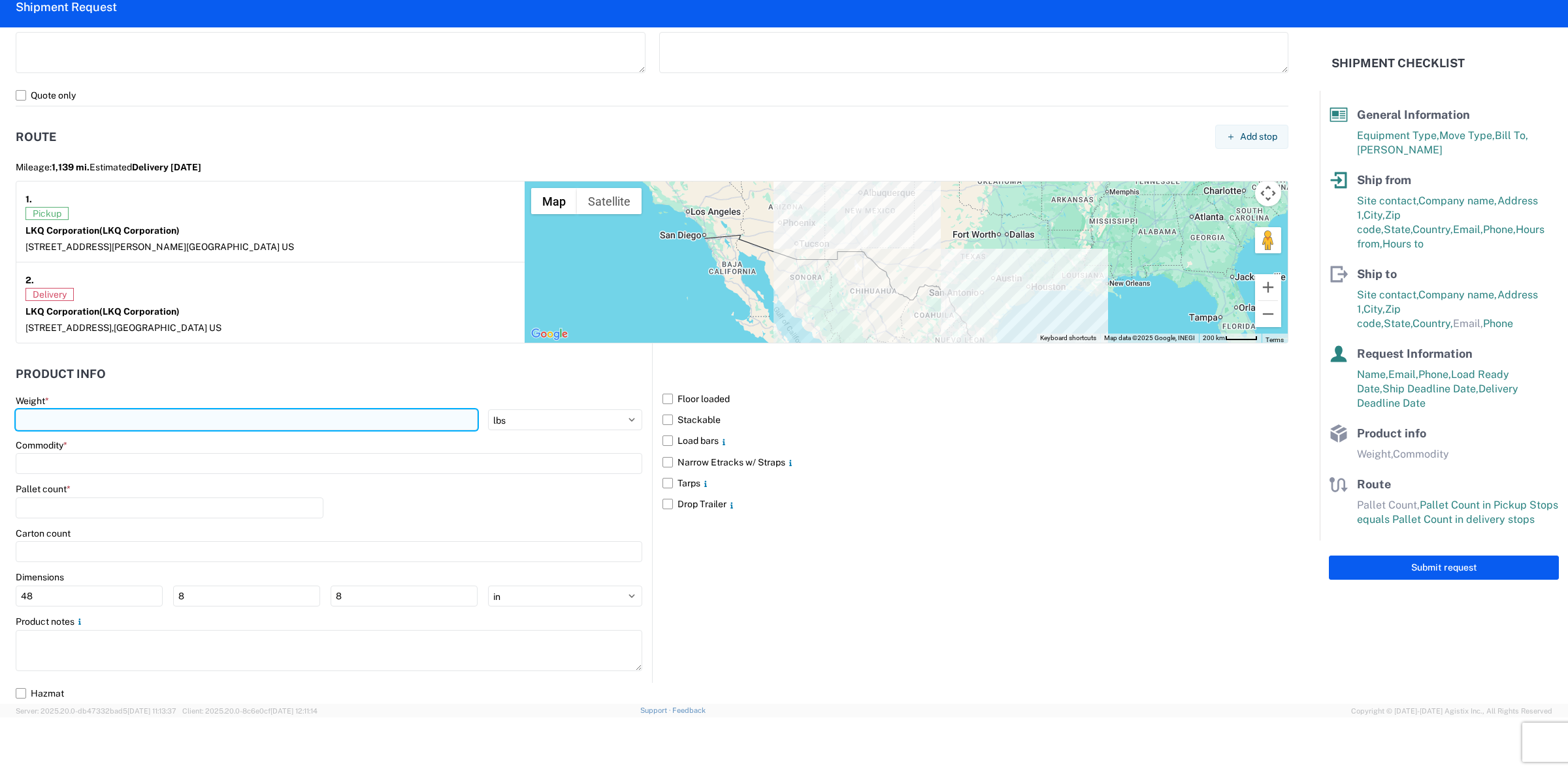
click at [237, 425] on input "number" at bounding box center [247, 420] width 462 height 21
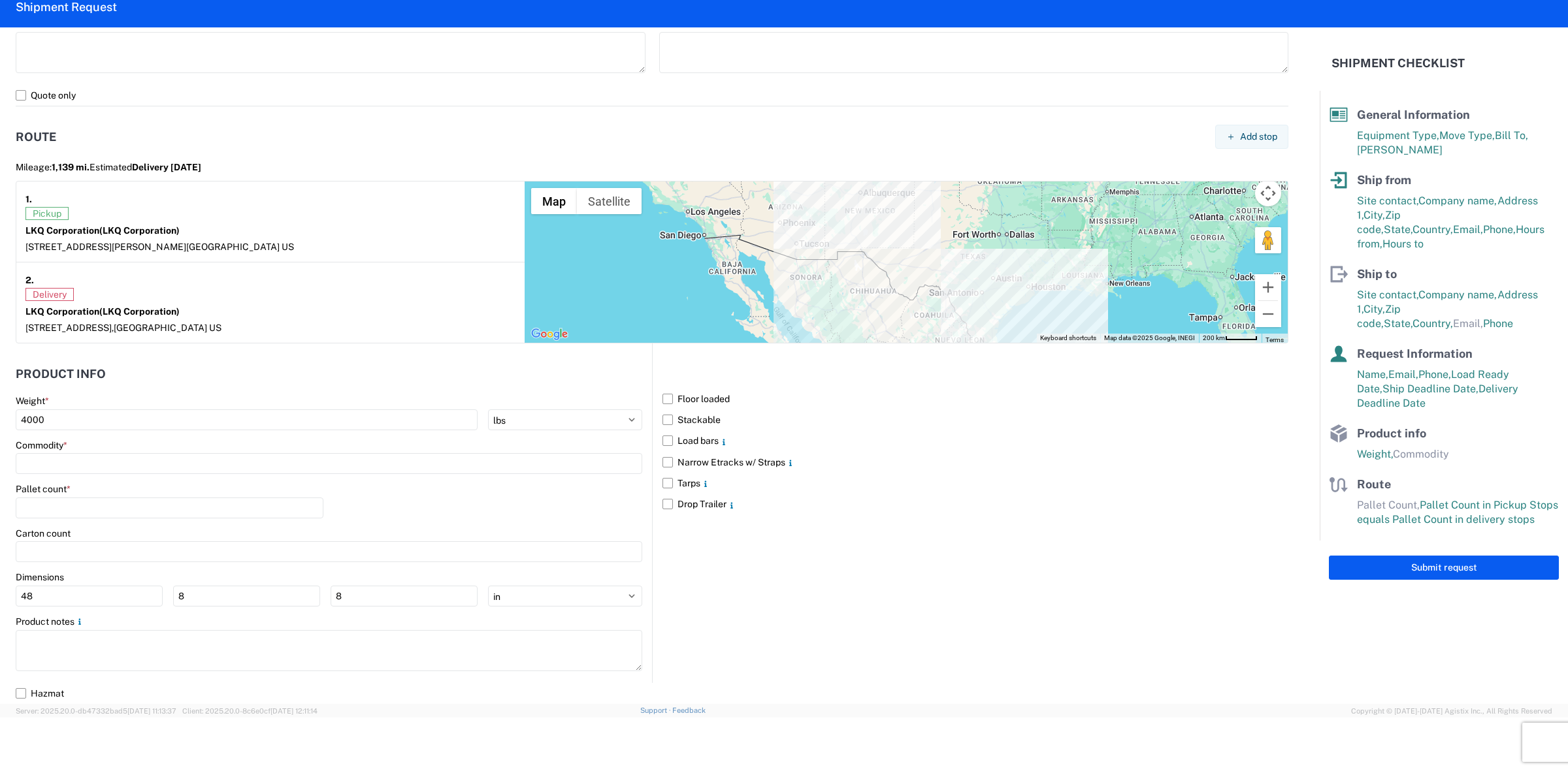
click at [159, 436] on main "Weight * 4000 kgs lbs Commodity * Pallet count * Carton count Dimensions 48 8 8…" at bounding box center [334, 539] width 636 height 287
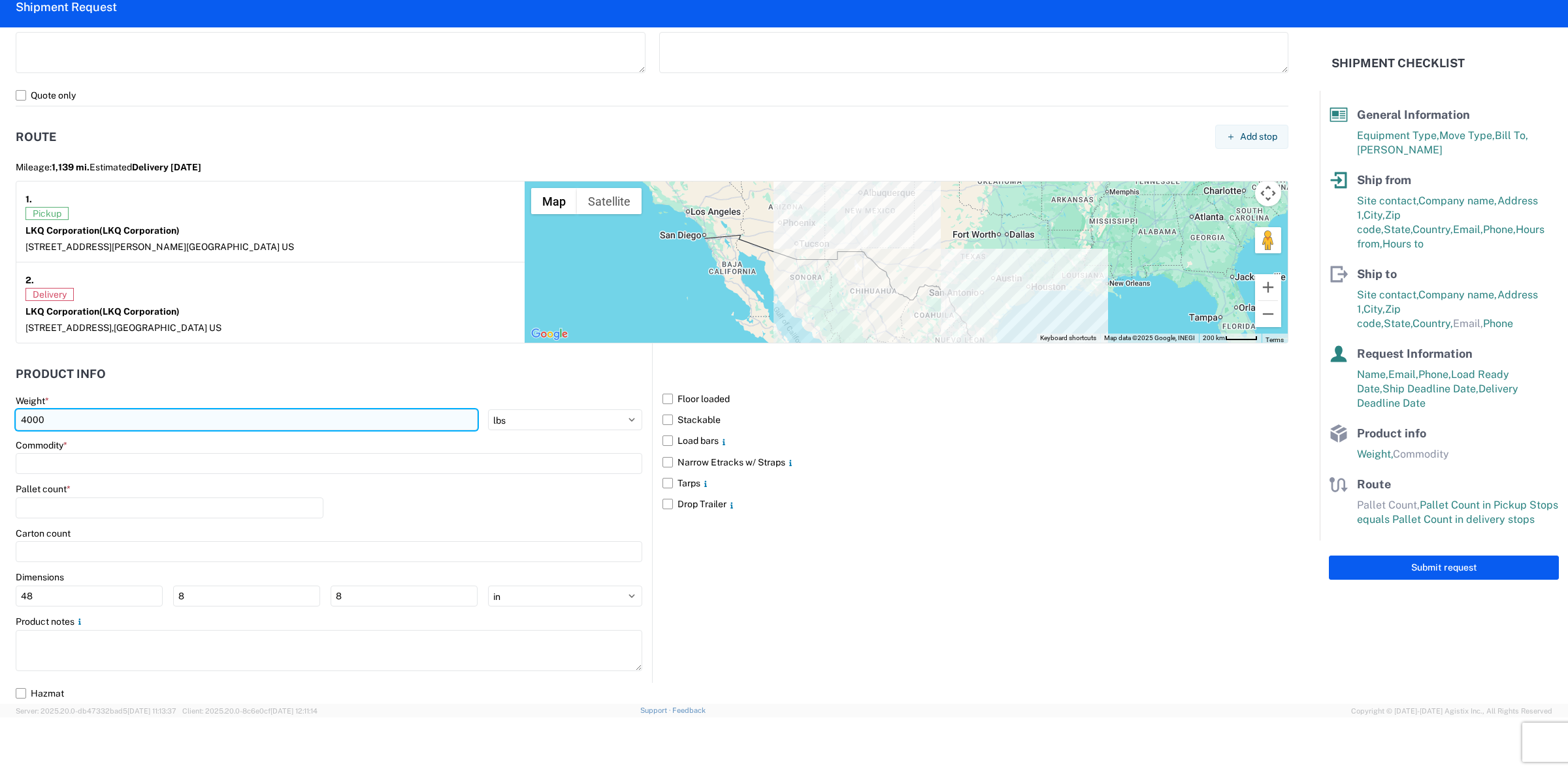
click at [164, 423] on input "4000" at bounding box center [247, 420] width 462 height 21
type input "40000"
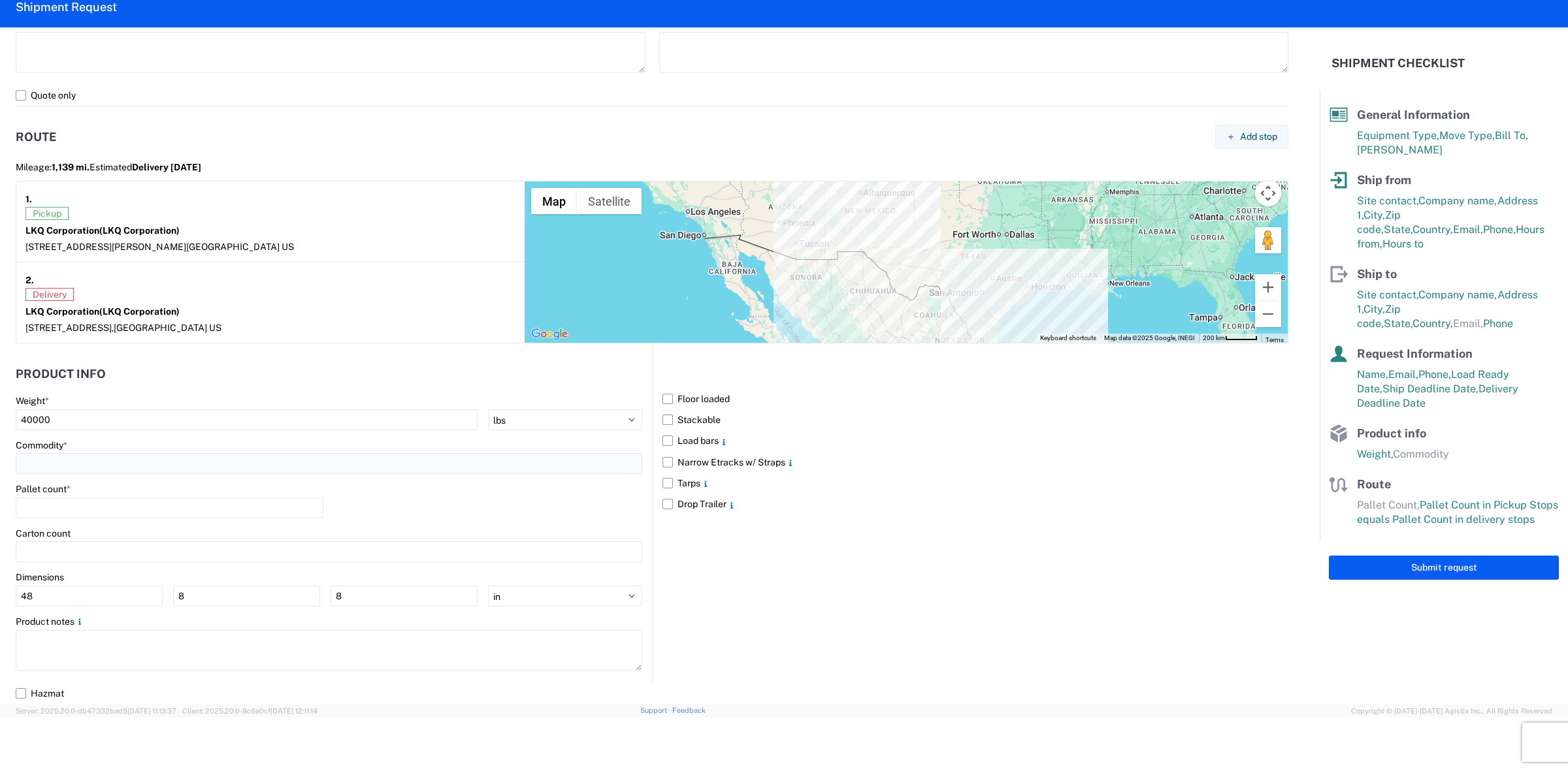
click at [184, 465] on input at bounding box center [329, 463] width 627 height 21
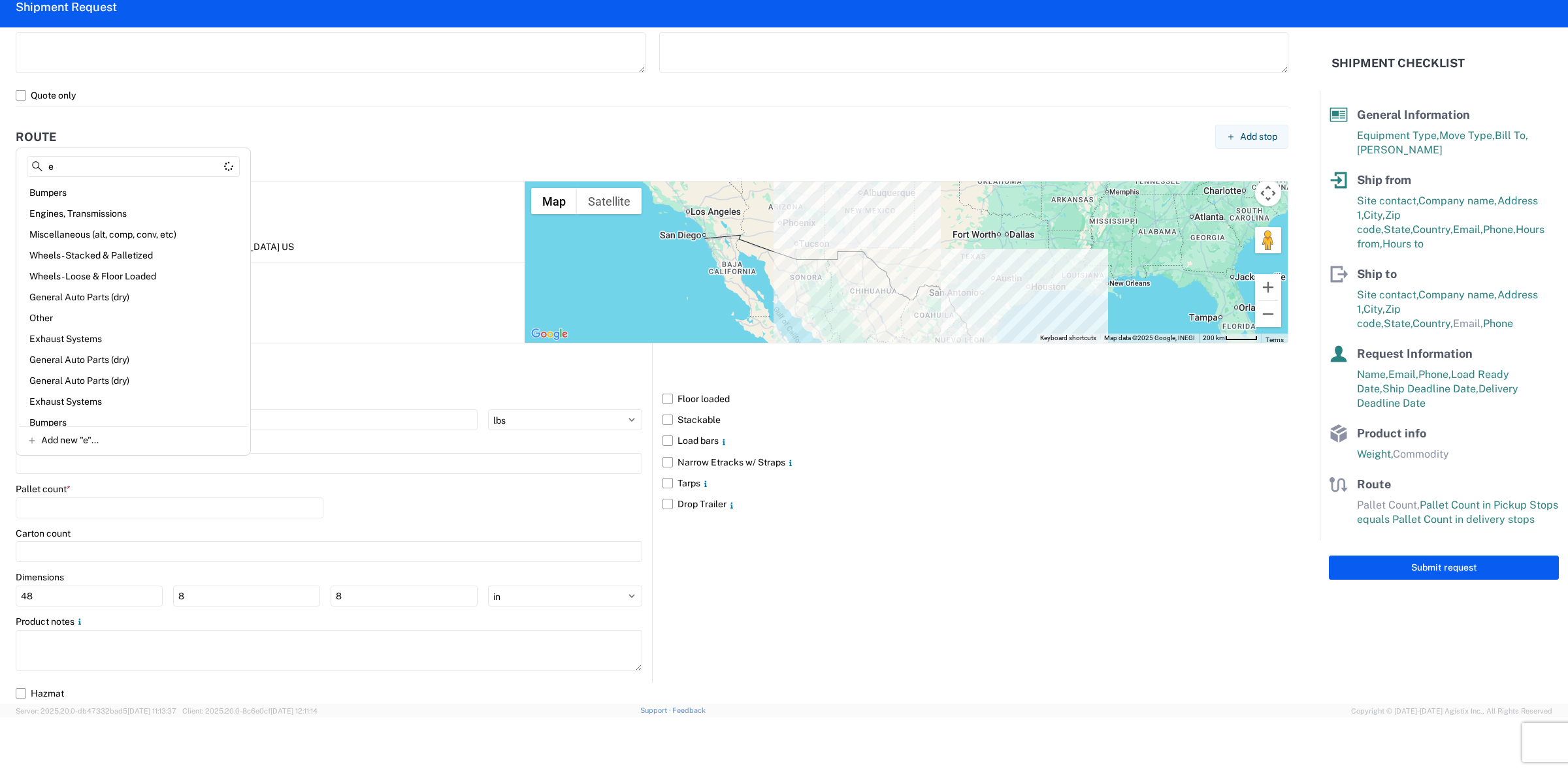
type input "e"
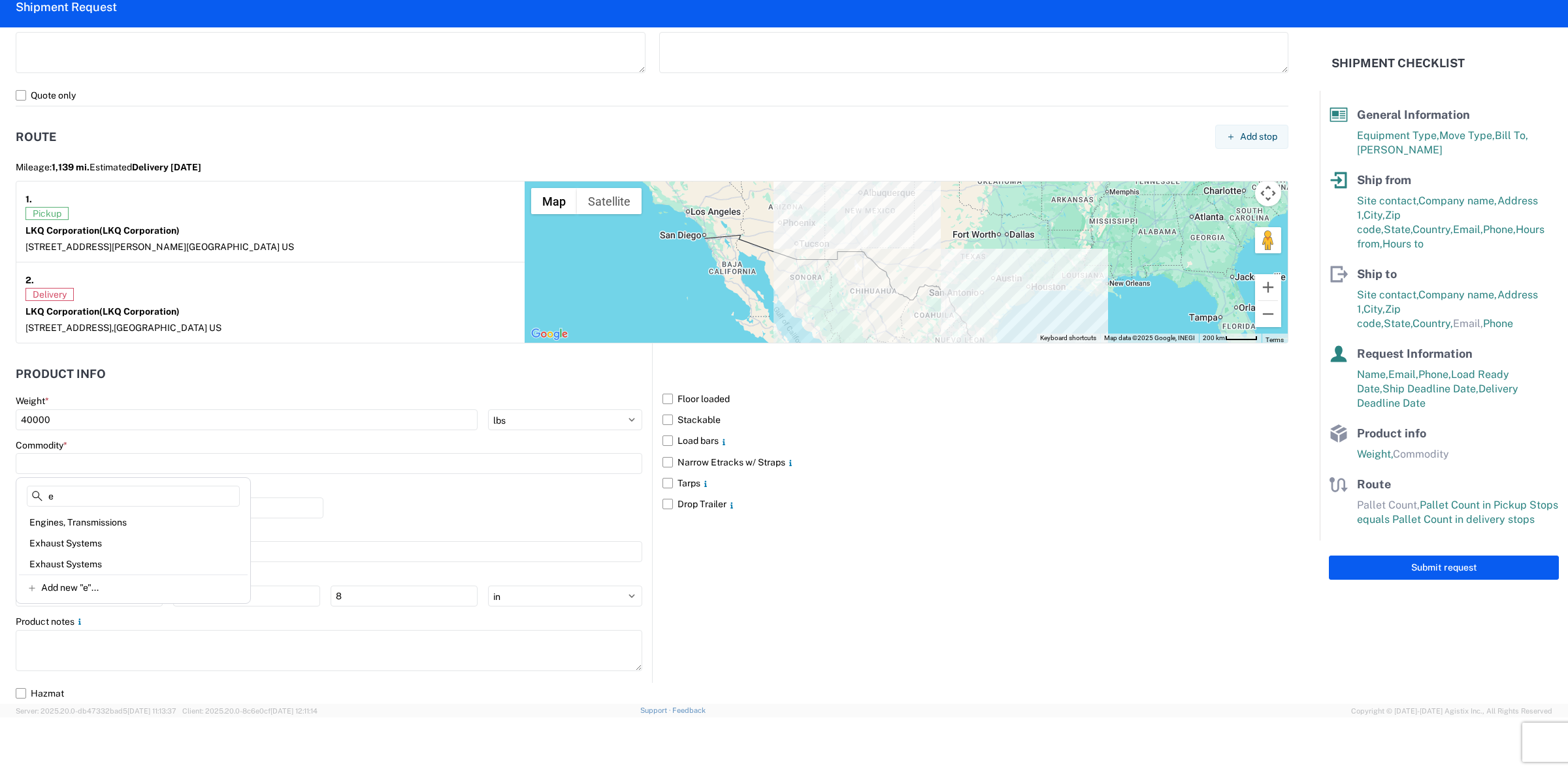
click at [122, 217] on div "Pickup" at bounding box center [270, 213] width 490 height 13
click at [95, 494] on div "Pallet count *" at bounding box center [170, 489] width 308 height 11
click at [87, 458] on input at bounding box center [329, 463] width 627 height 21
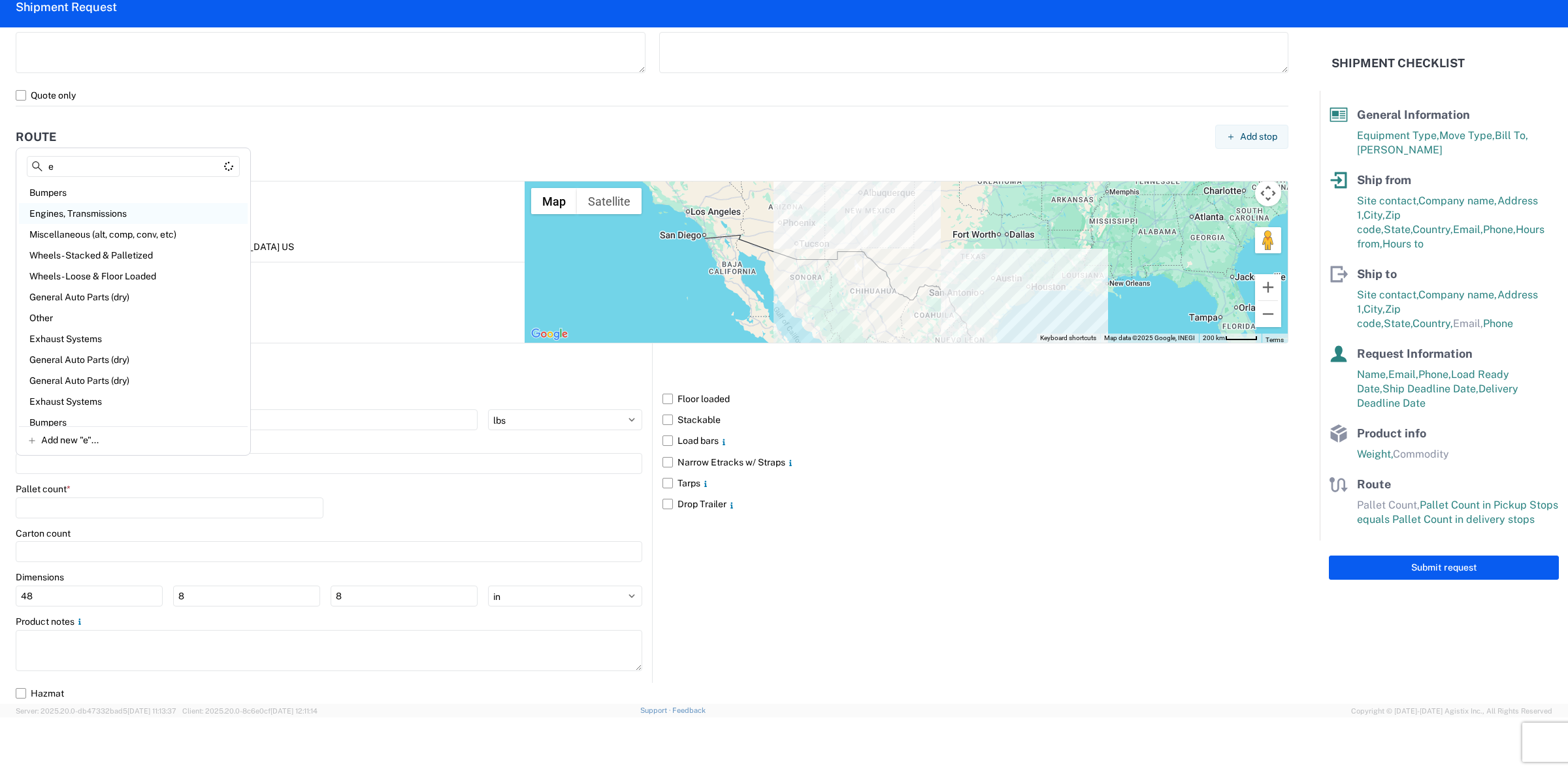
type input "e"
click at [92, 210] on div "Engines, Transmissions" at bounding box center [133, 213] width 229 height 21
type input "Engines, Transmissions"
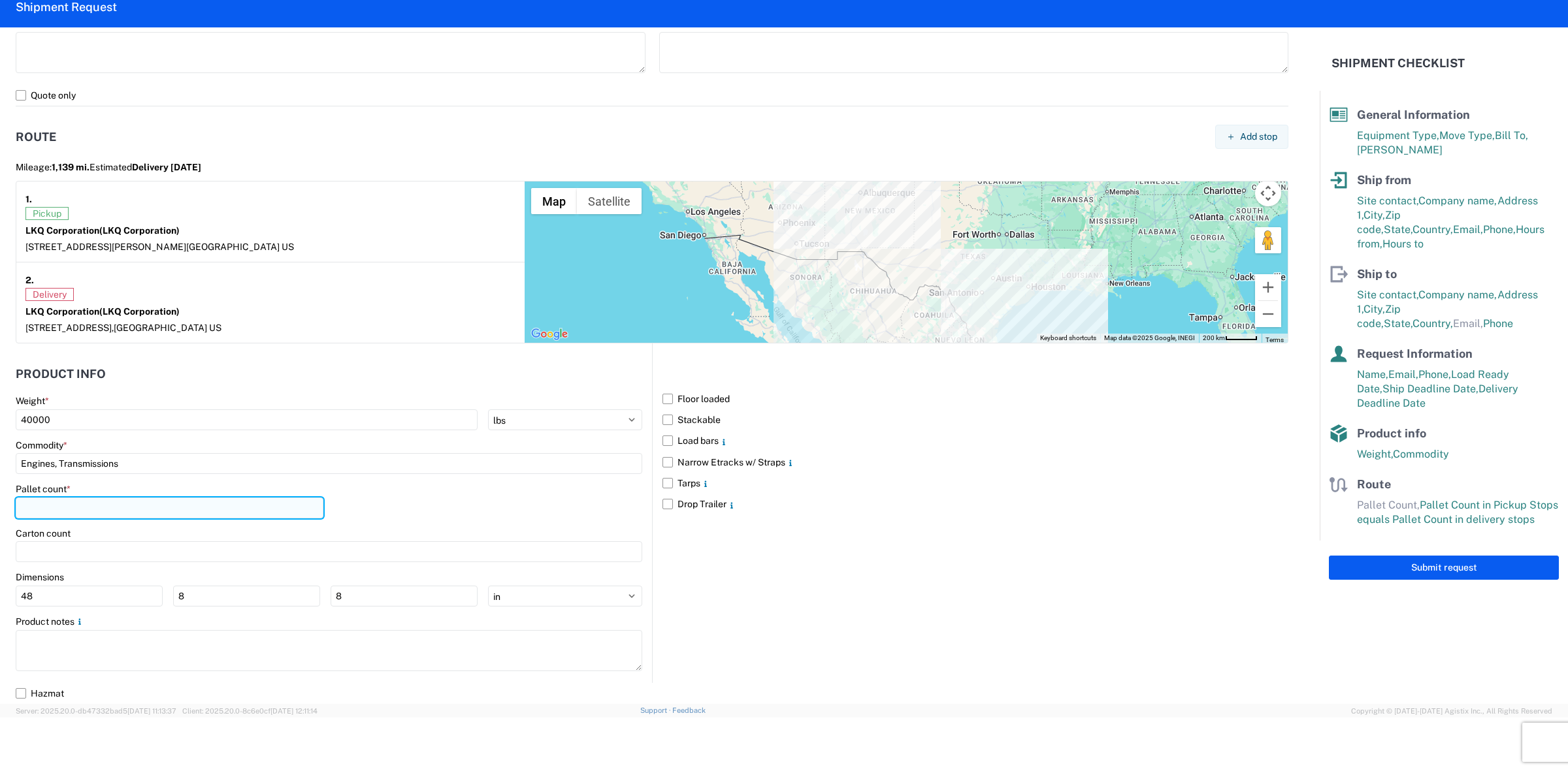
click at [177, 516] on input "number" at bounding box center [170, 508] width 308 height 21
type input "20"
click at [1344, 272] on agx-form-checklist-section "Ship to Site contact, Company name, Address [STREET_ADDRESS], Phone" at bounding box center [1444, 298] width 229 height 66
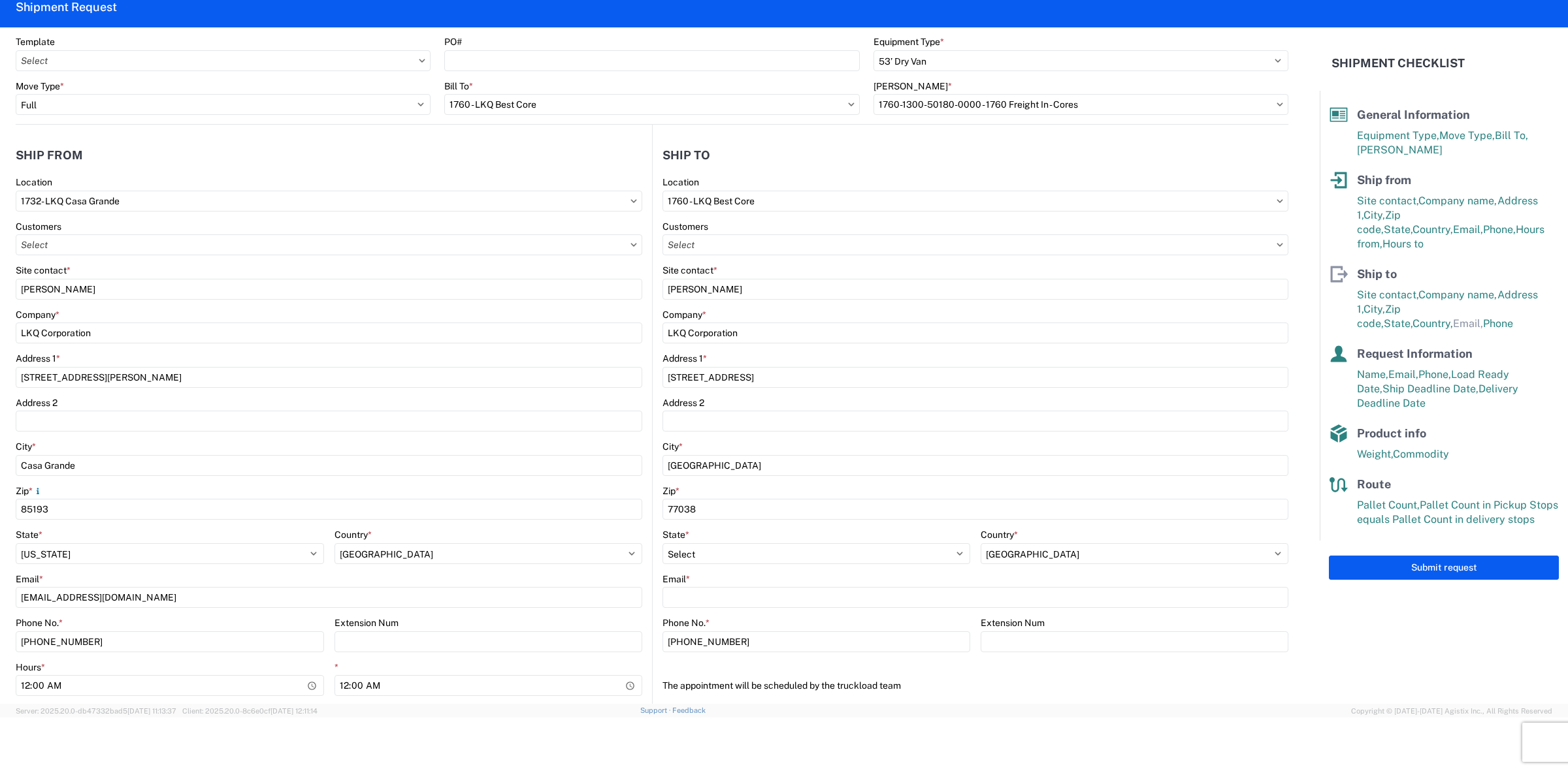
scroll to position [82, 0]
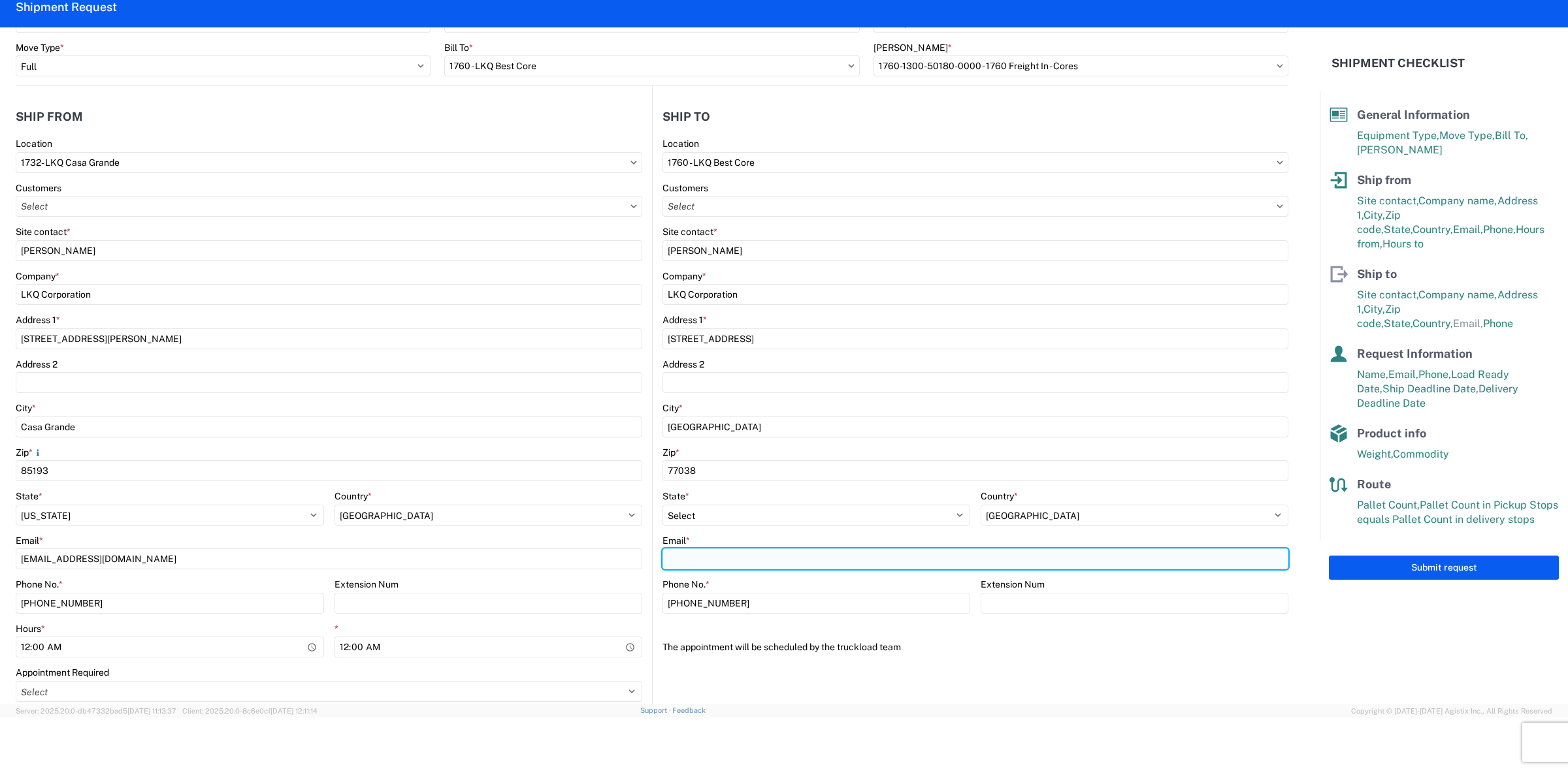
click at [749, 567] on input "Email *" at bounding box center [976, 558] width 626 height 21
click at [920, 562] on input "Email *" at bounding box center [976, 558] width 626 height 21
drag, startPoint x: 700, startPoint y: 563, endPoint x: 715, endPoint y: 619, distance: 58.0
click at [700, 563] on input "Email *" at bounding box center [976, 558] width 626 height 21
type input "[EMAIL_ADDRESS][DOMAIN_NAME]"
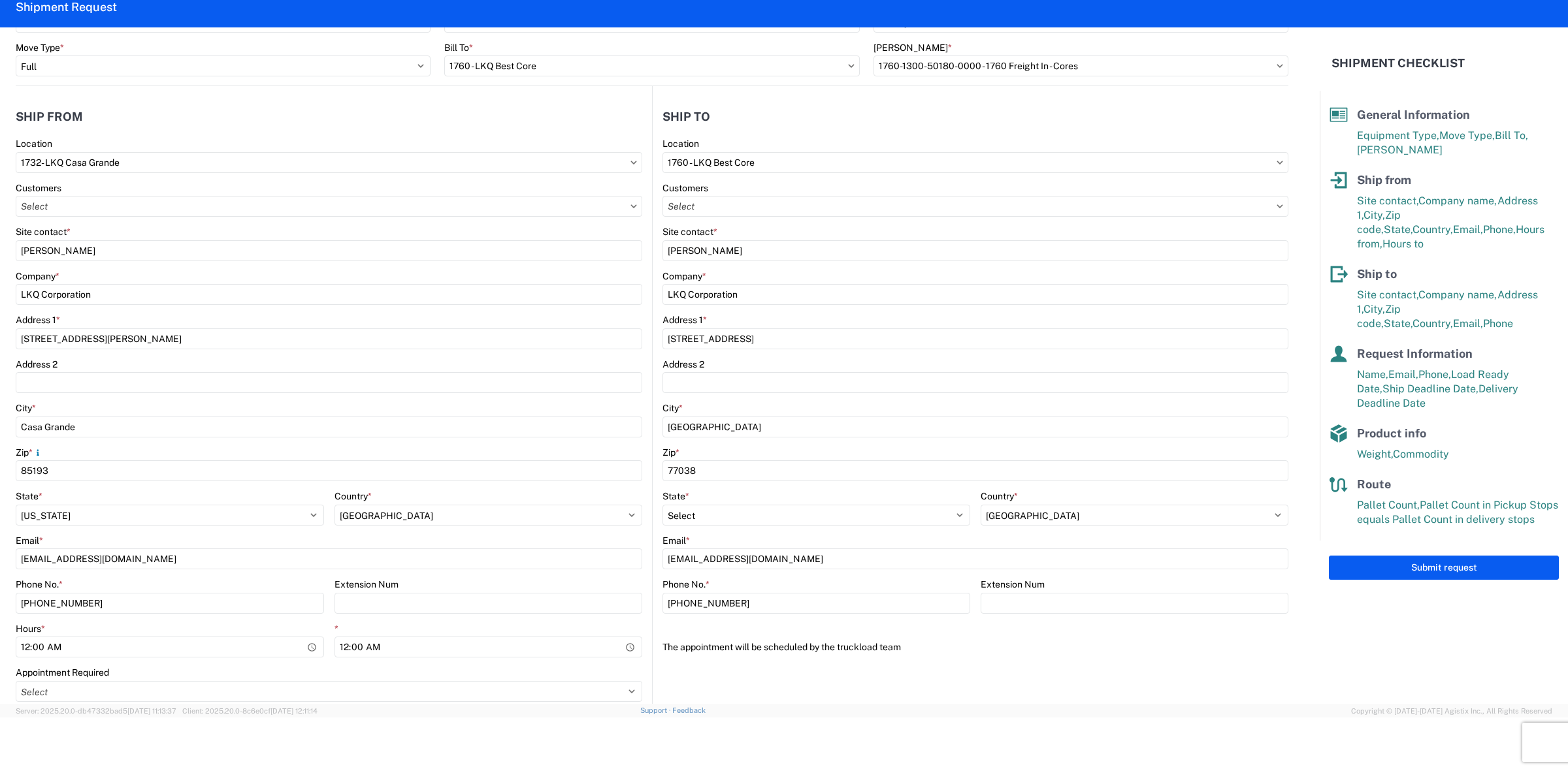
click at [1191, 702] on agx-form-section "Ship to 1760 Location 1760 - LKQ Best Core Customers Site contact * [PERSON_NAM…" at bounding box center [971, 407] width 636 height 609
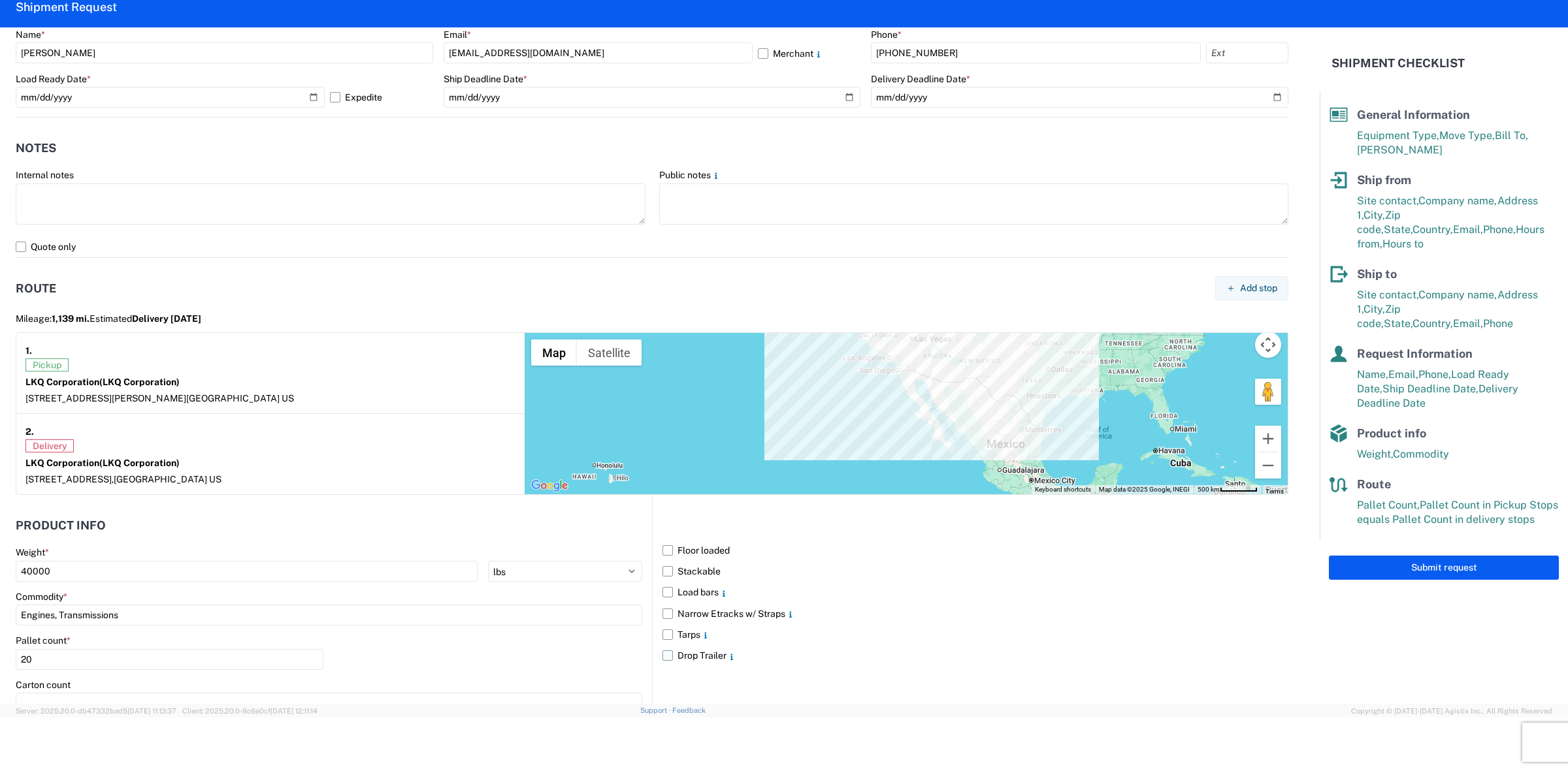
scroll to position [734, 0]
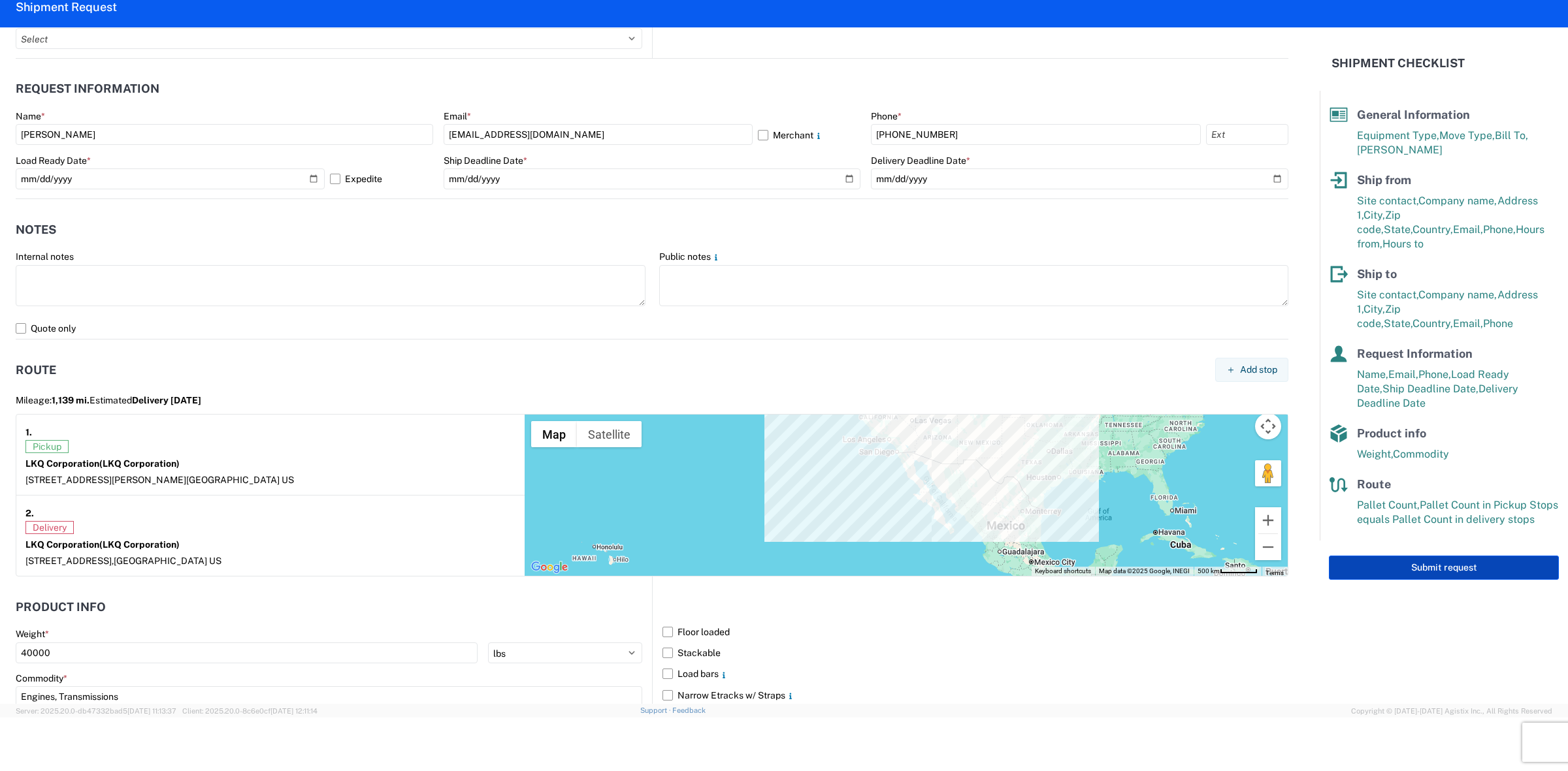
click at [1396, 555] on button "Submit request" at bounding box center [1444, 568] width 230 height 24
